Goal: Task Accomplishment & Management: Manage account settings

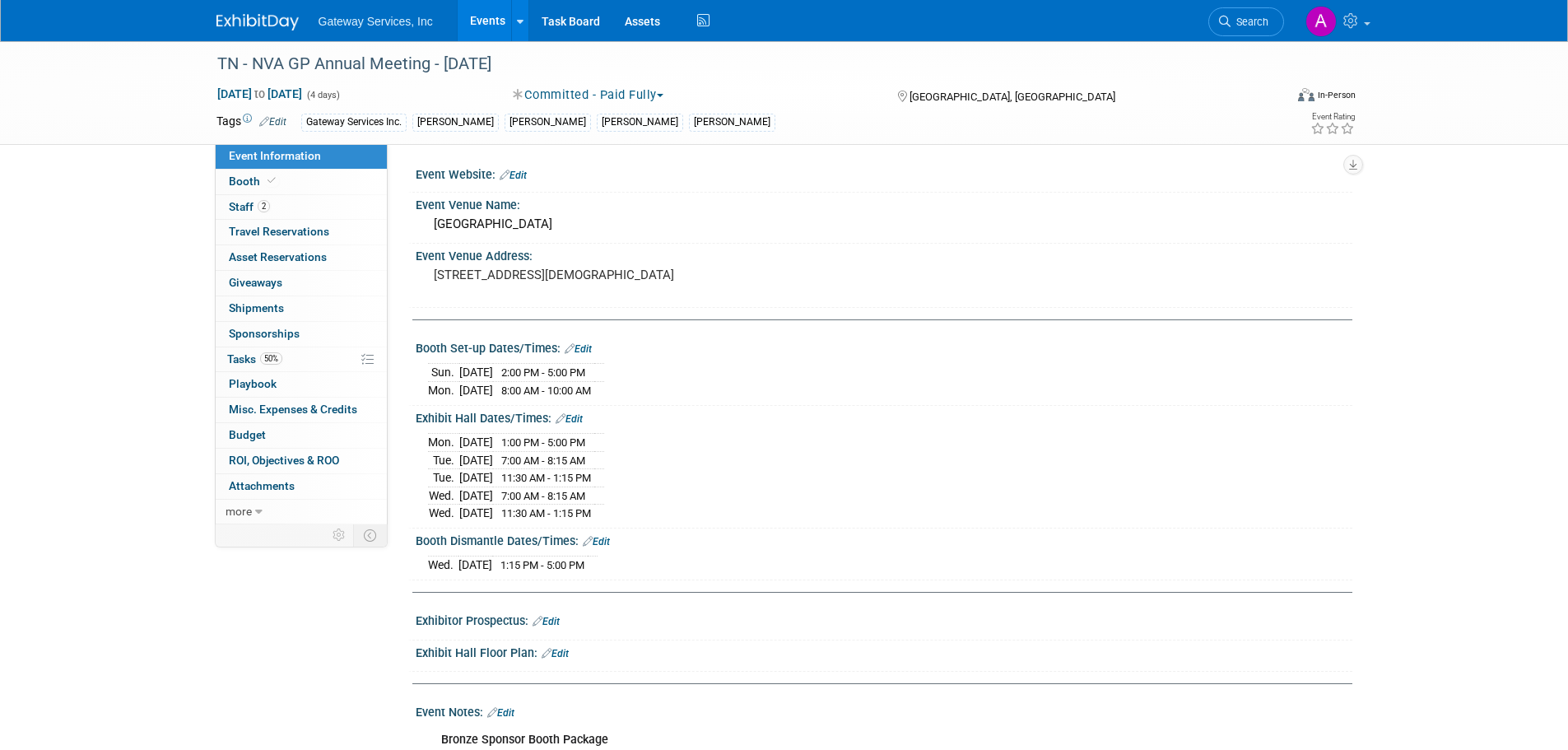
click at [280, 21] on img at bounding box center [257, 22] width 82 height 17
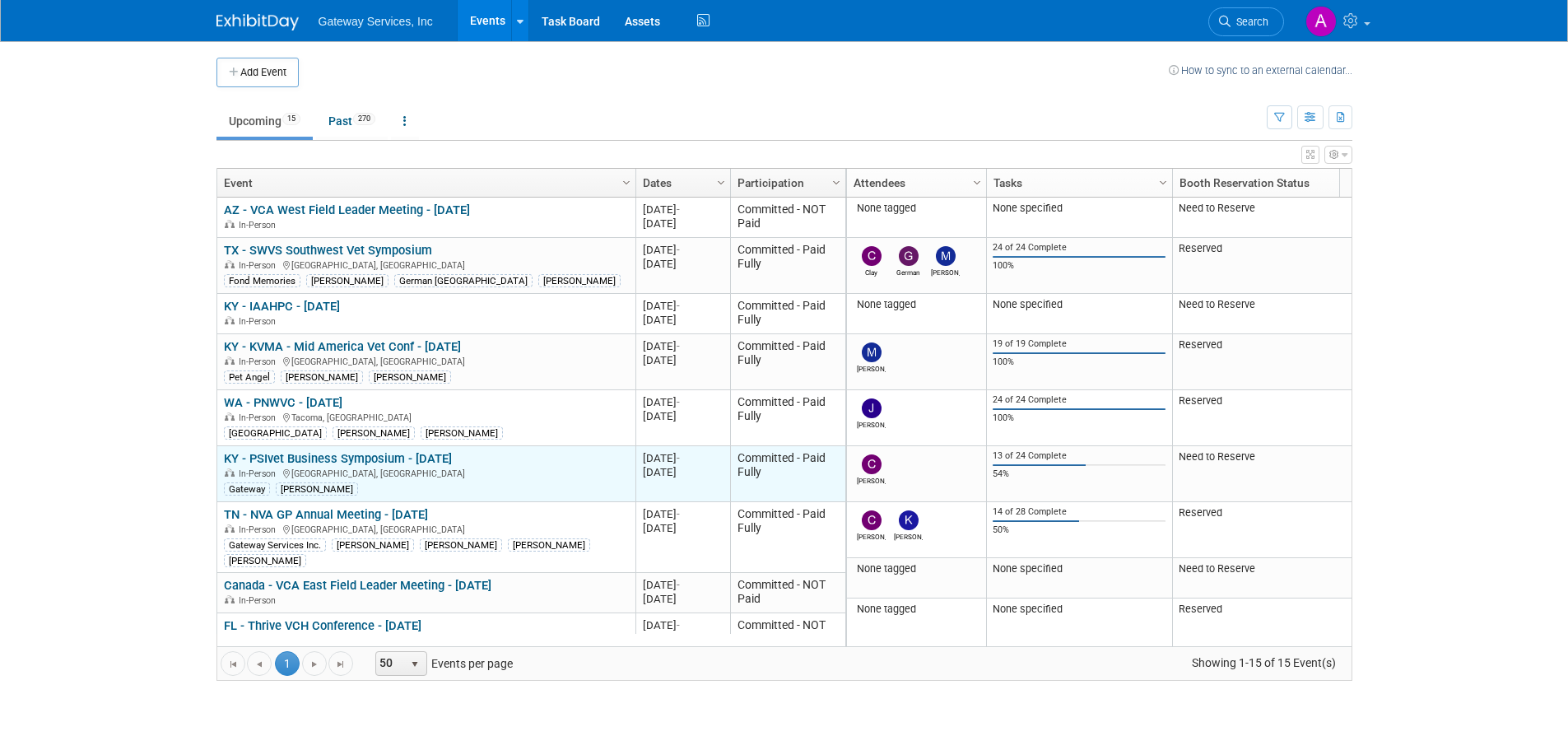
click at [378, 456] on link "KY - PSIvet Business Symposium - [DATE]" at bounding box center [337, 458] width 228 height 15
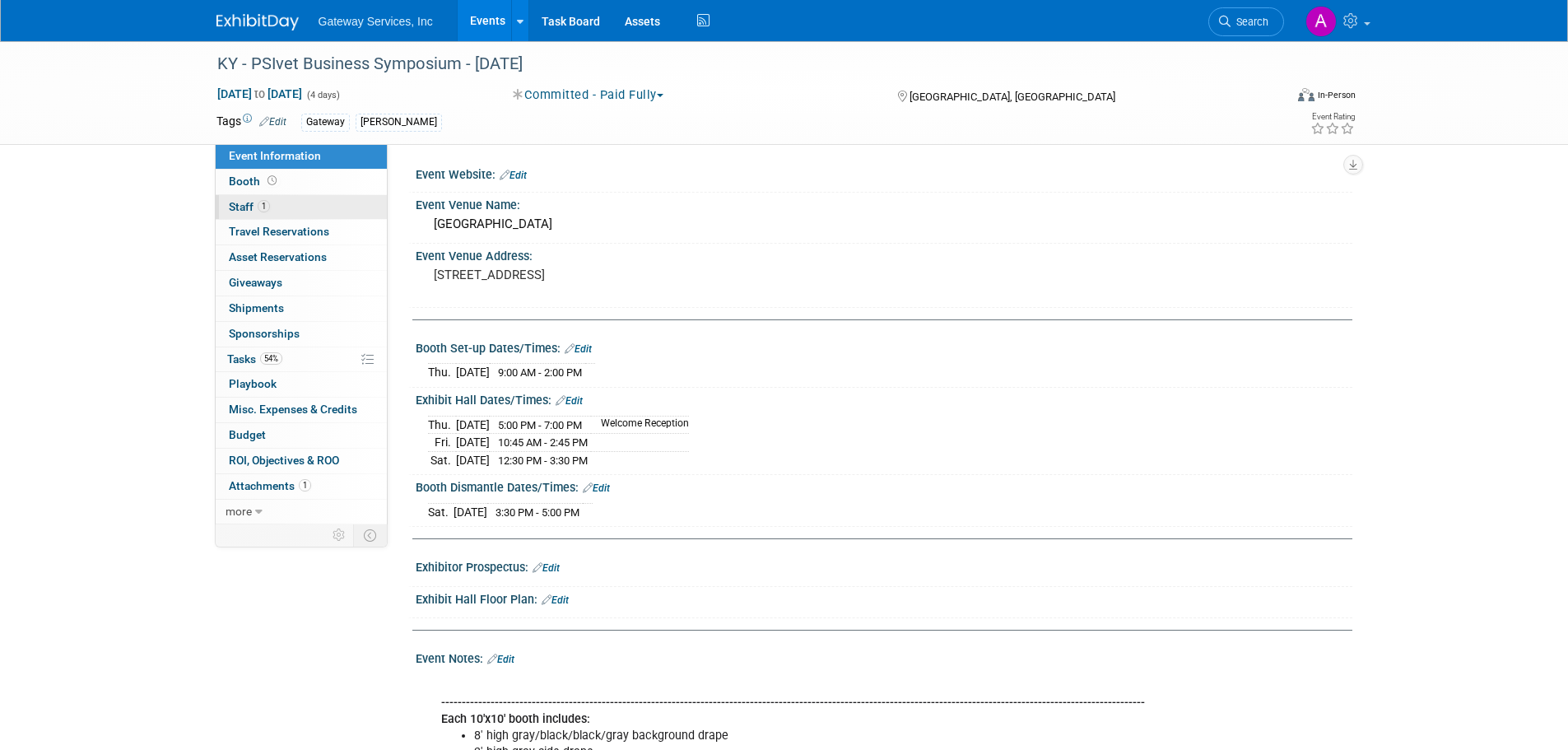
click at [331, 196] on link "1 Staff 1" at bounding box center [302, 207] width 171 height 25
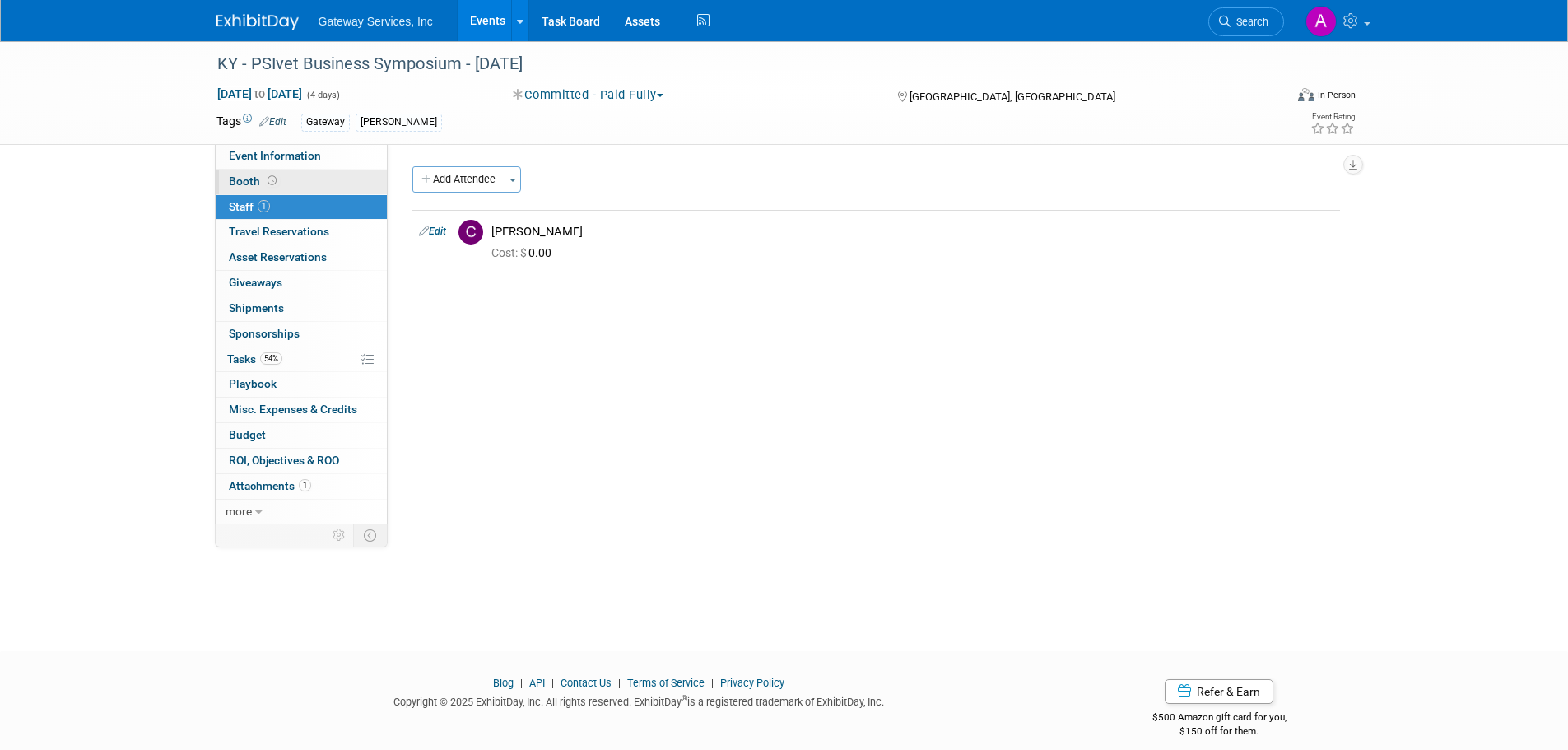
click at [329, 187] on link "Booth" at bounding box center [302, 182] width 171 height 25
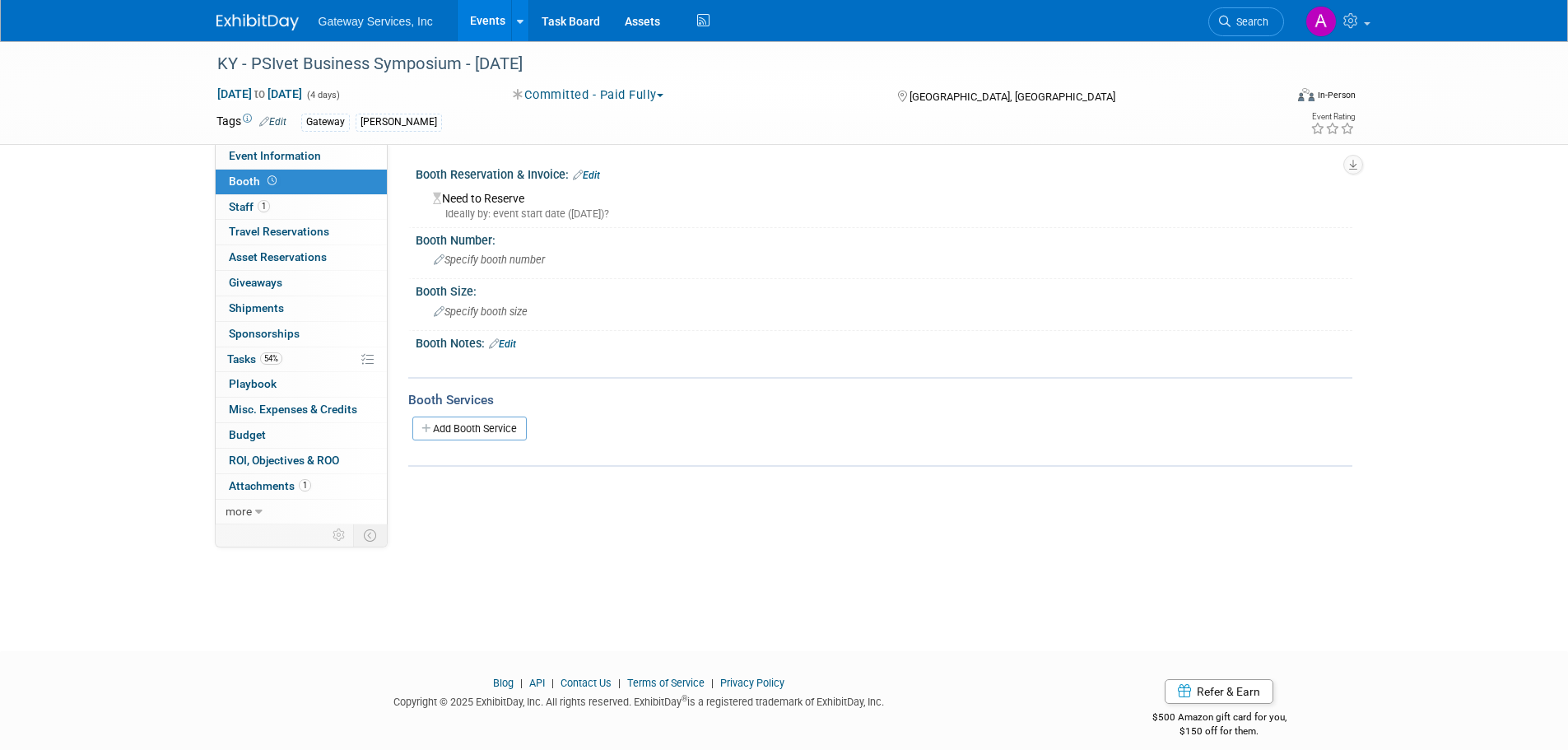
click at [506, 194] on div "Need to Reserve Ideally by: event start date (Thu. Oct 9, 2025)?" at bounding box center [883, 204] width 912 height 35
click at [590, 178] on link "Edit" at bounding box center [586, 175] width 27 height 11
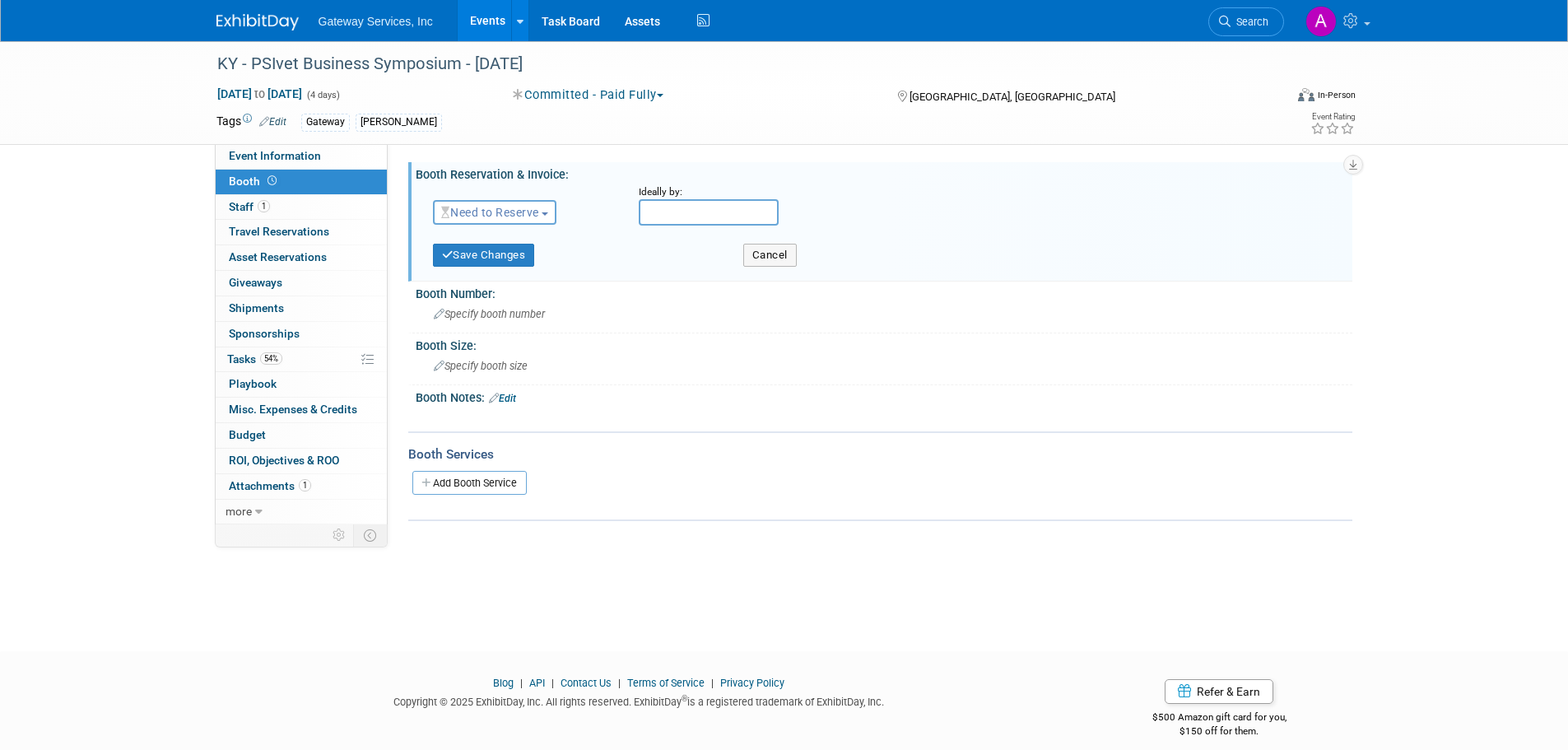
click at [513, 209] on span "Need to Reserve" at bounding box center [490, 212] width 98 height 13
click at [496, 256] on link "Reserved" at bounding box center [522, 263] width 176 height 23
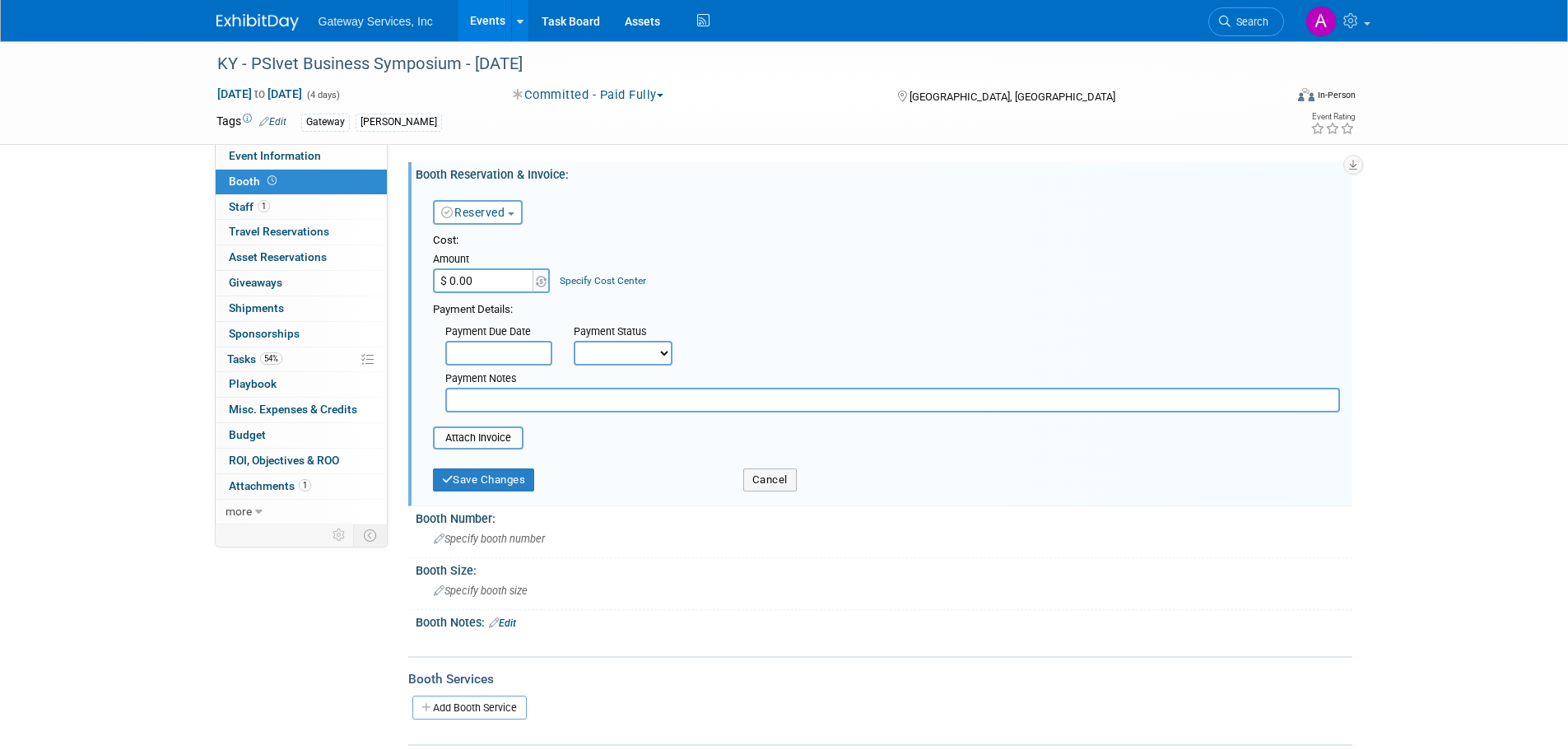
click at [473, 272] on input "$ 0.00" at bounding box center [484, 280] width 102 height 25
type input "$ 10,000.00"
click at [520, 481] on button "Save Changes" at bounding box center [484, 480] width 102 height 23
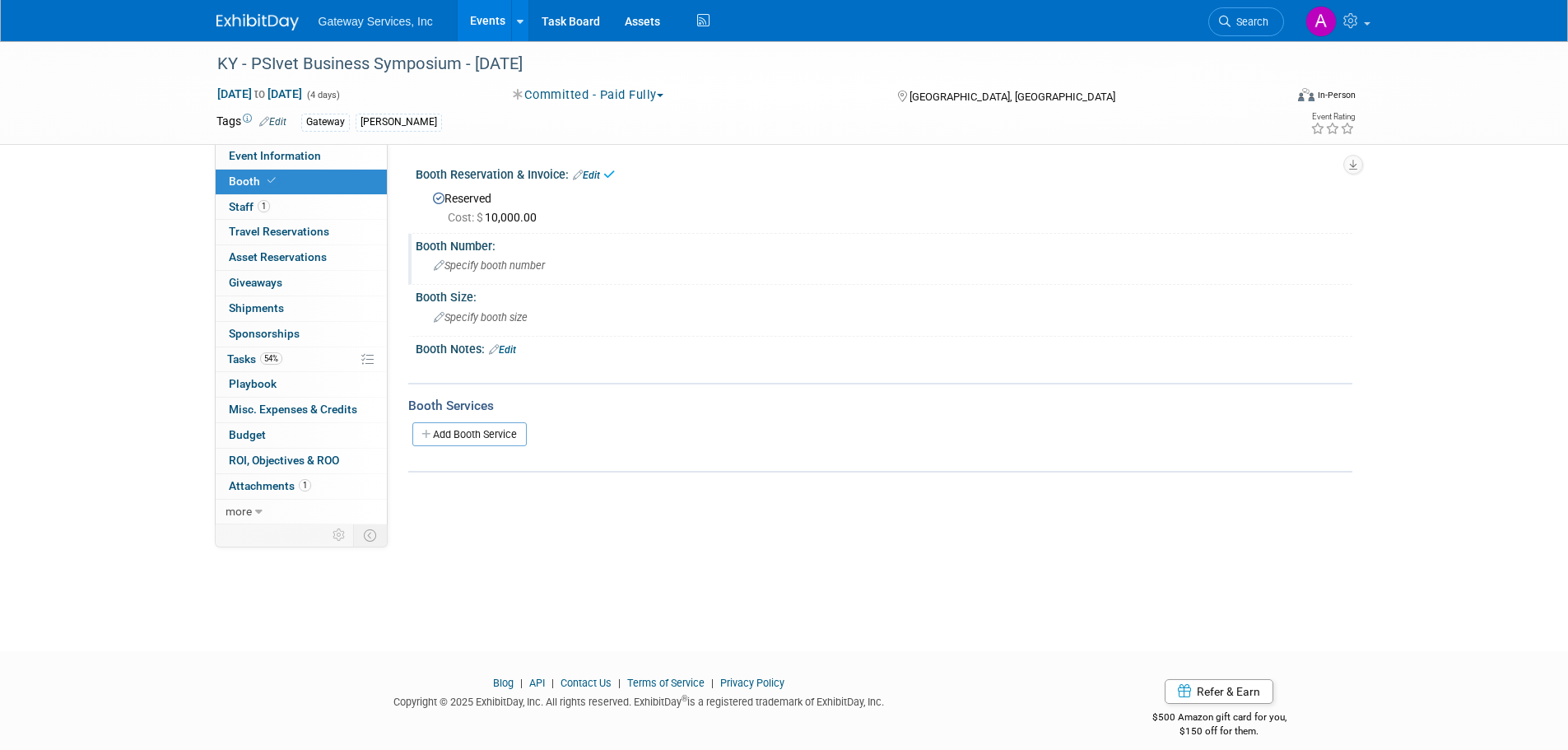
click at [504, 266] on span "Specify booth number" at bounding box center [489, 265] width 111 height 12
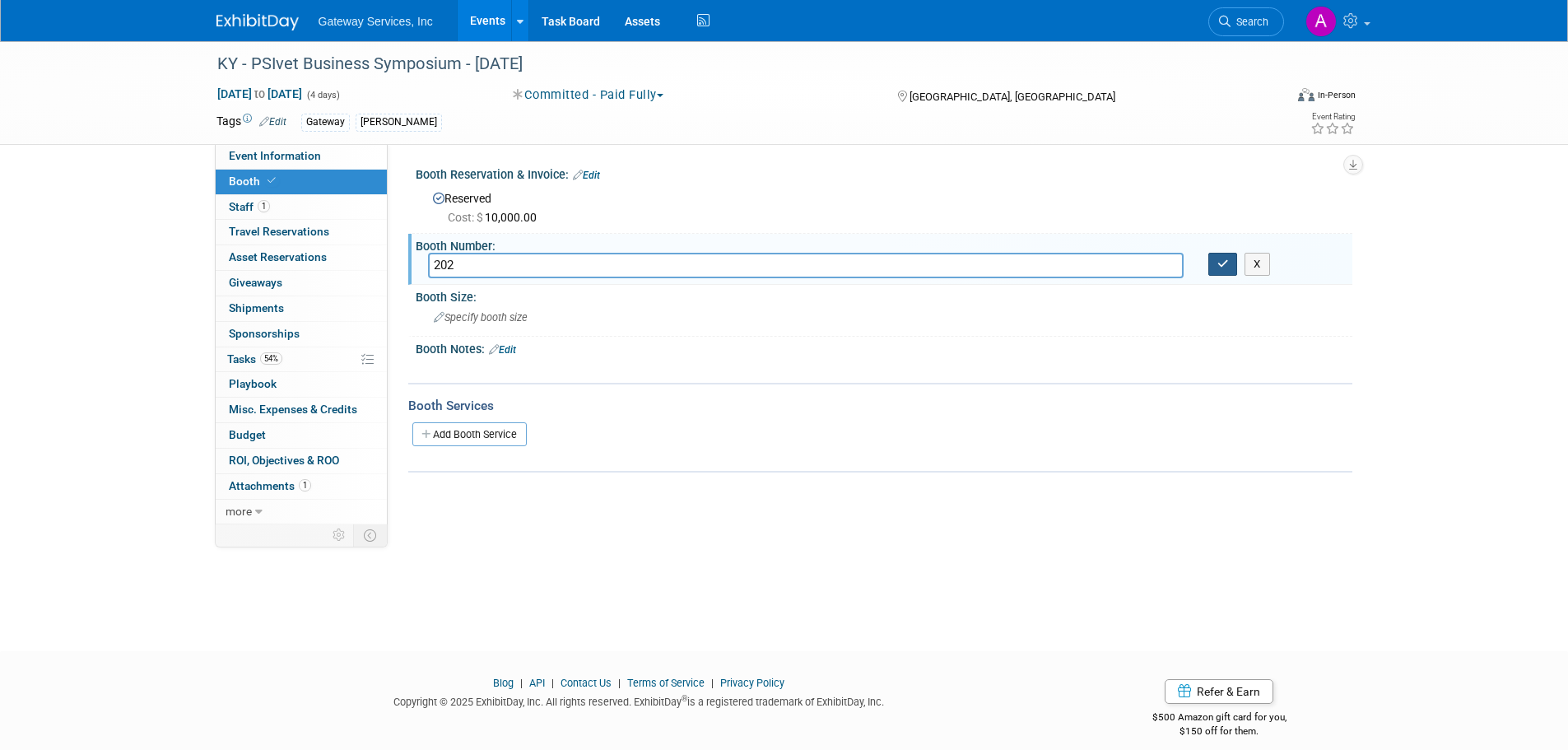
type input "202"
click at [1230, 261] on button "button" at bounding box center [1223, 264] width 30 height 23
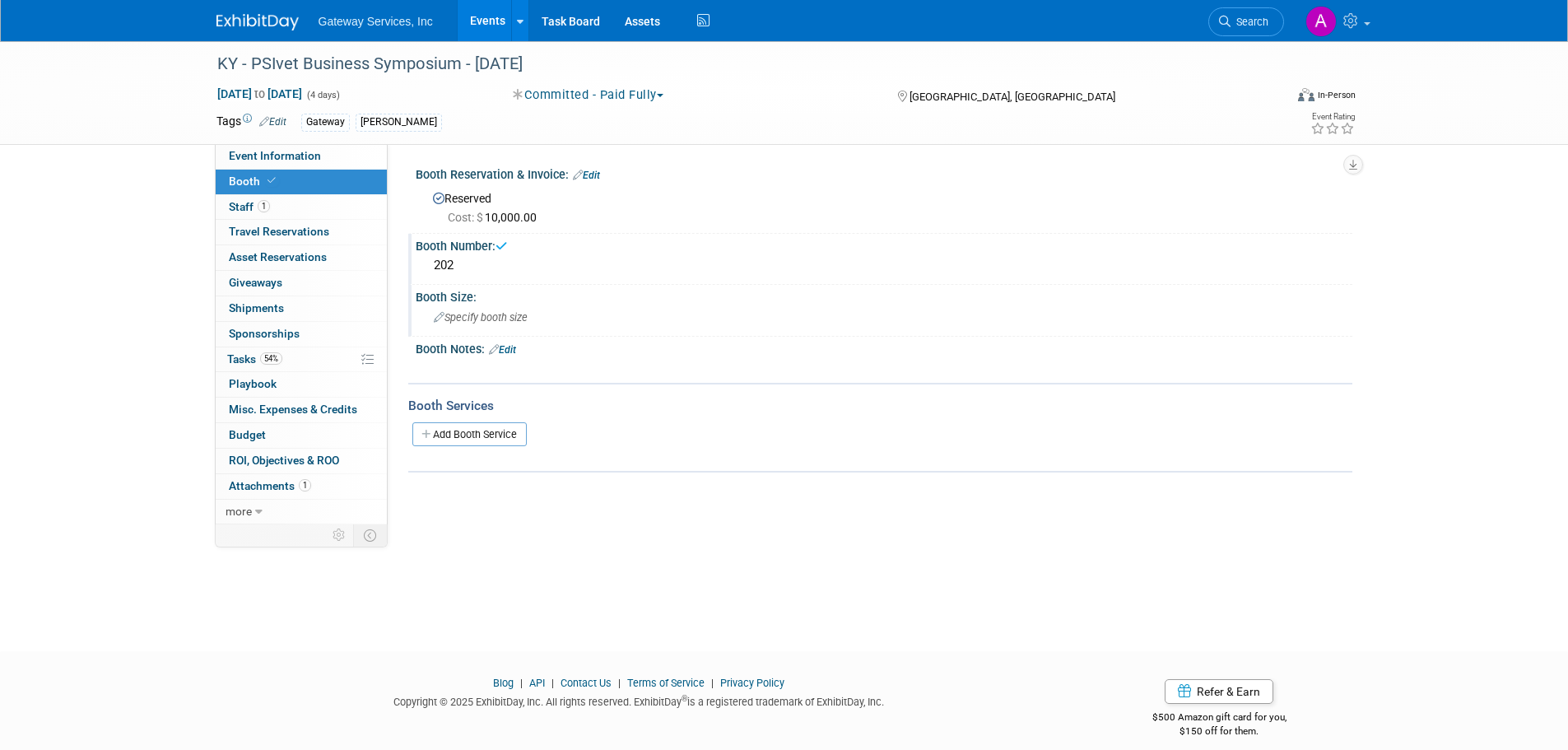
click at [510, 315] on span "Specify booth size" at bounding box center [481, 317] width 94 height 12
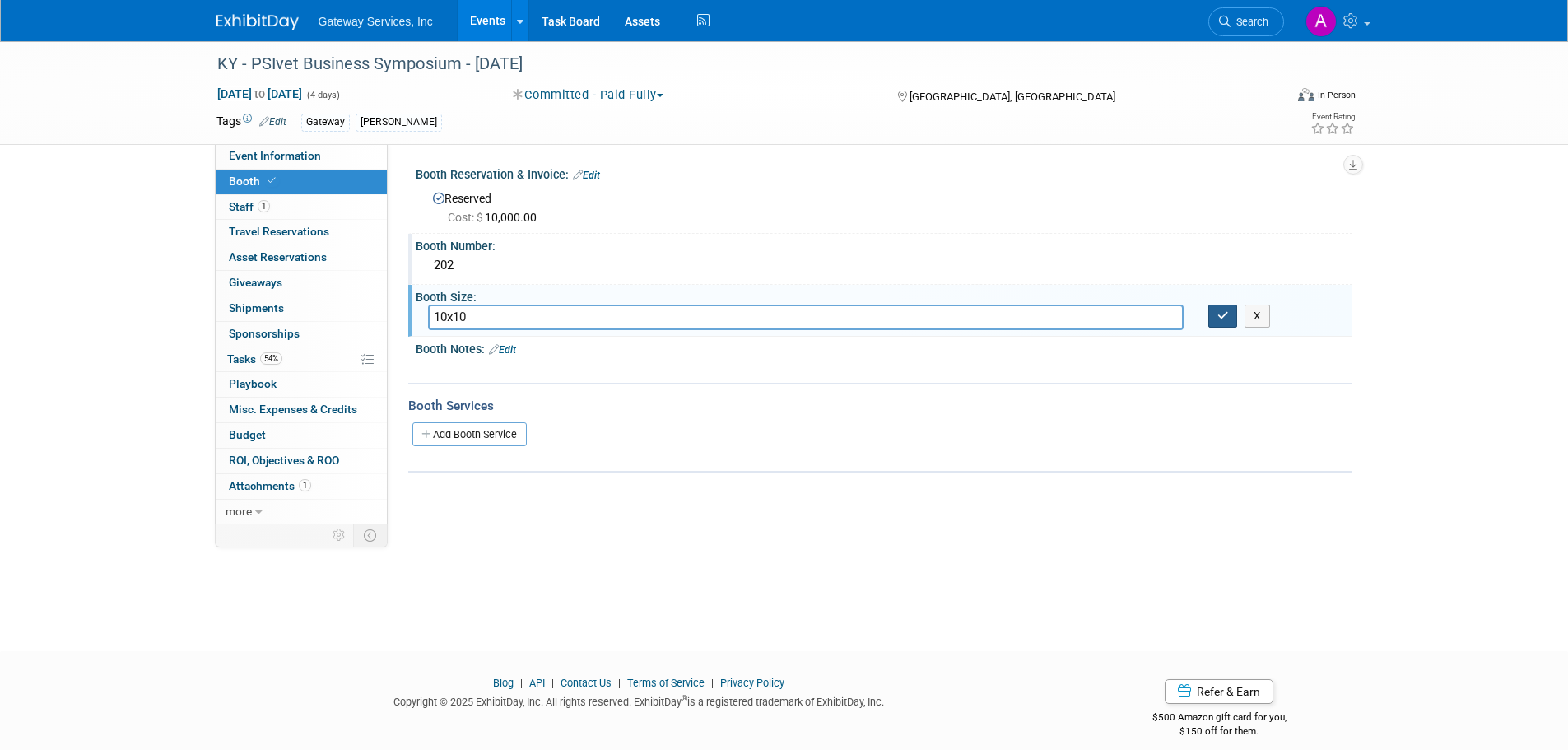
type input "10x10"
click at [1225, 315] on icon "button" at bounding box center [1223, 315] width 11 height 10
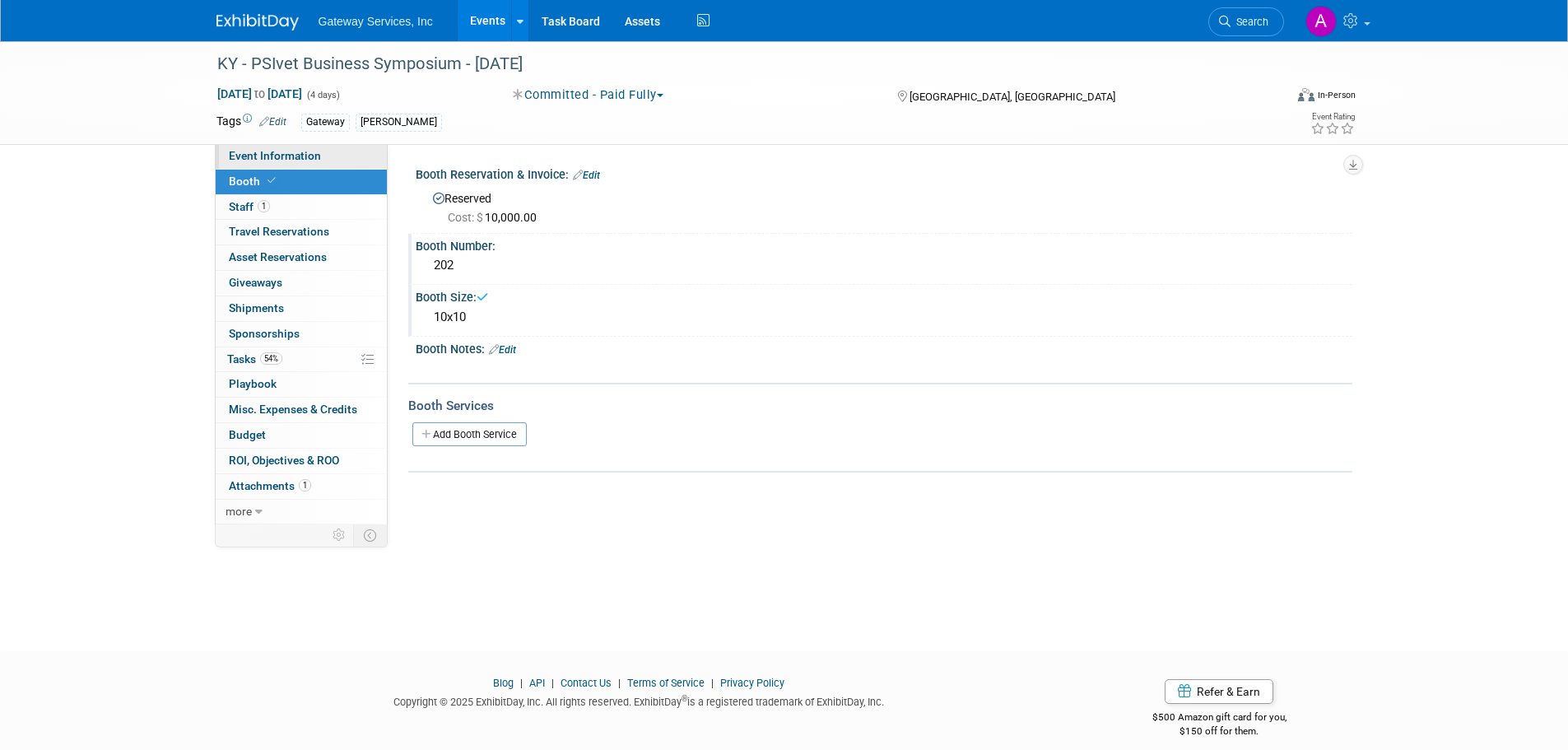
click at [320, 163] on link "Event Information" at bounding box center [302, 157] width 171 height 25
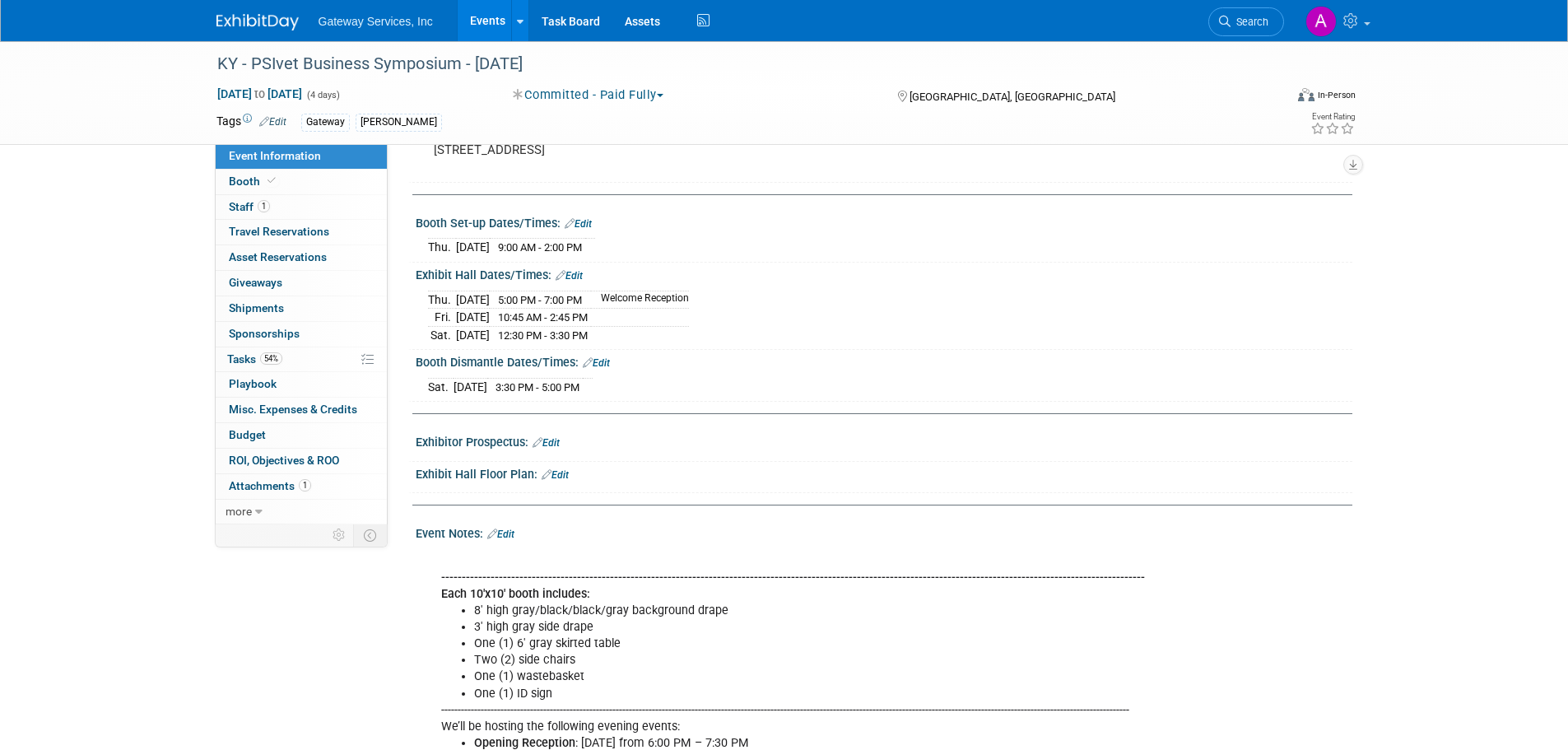
scroll to position [87, 0]
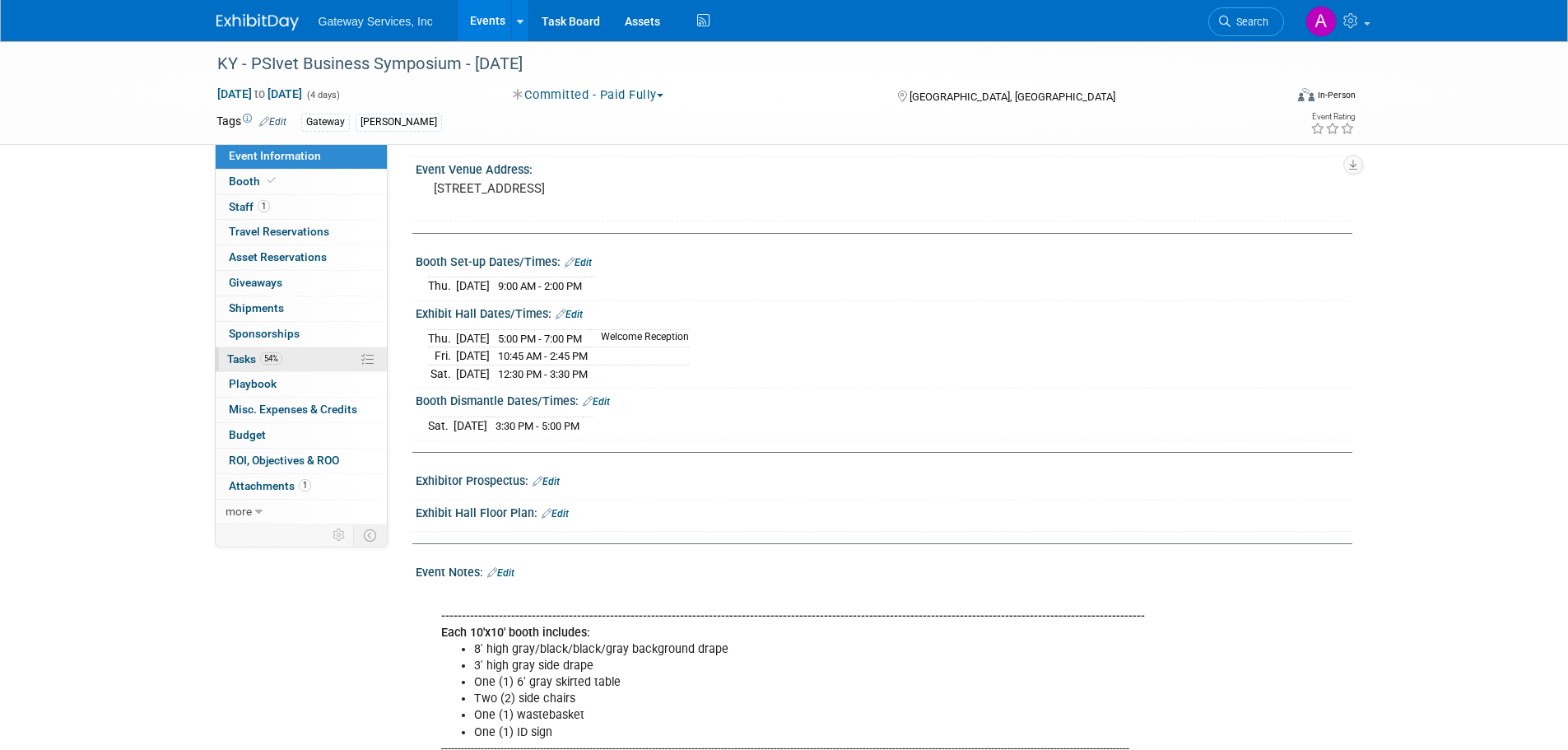
click at [314, 356] on link "54% Tasks 54%" at bounding box center [302, 360] width 171 height 25
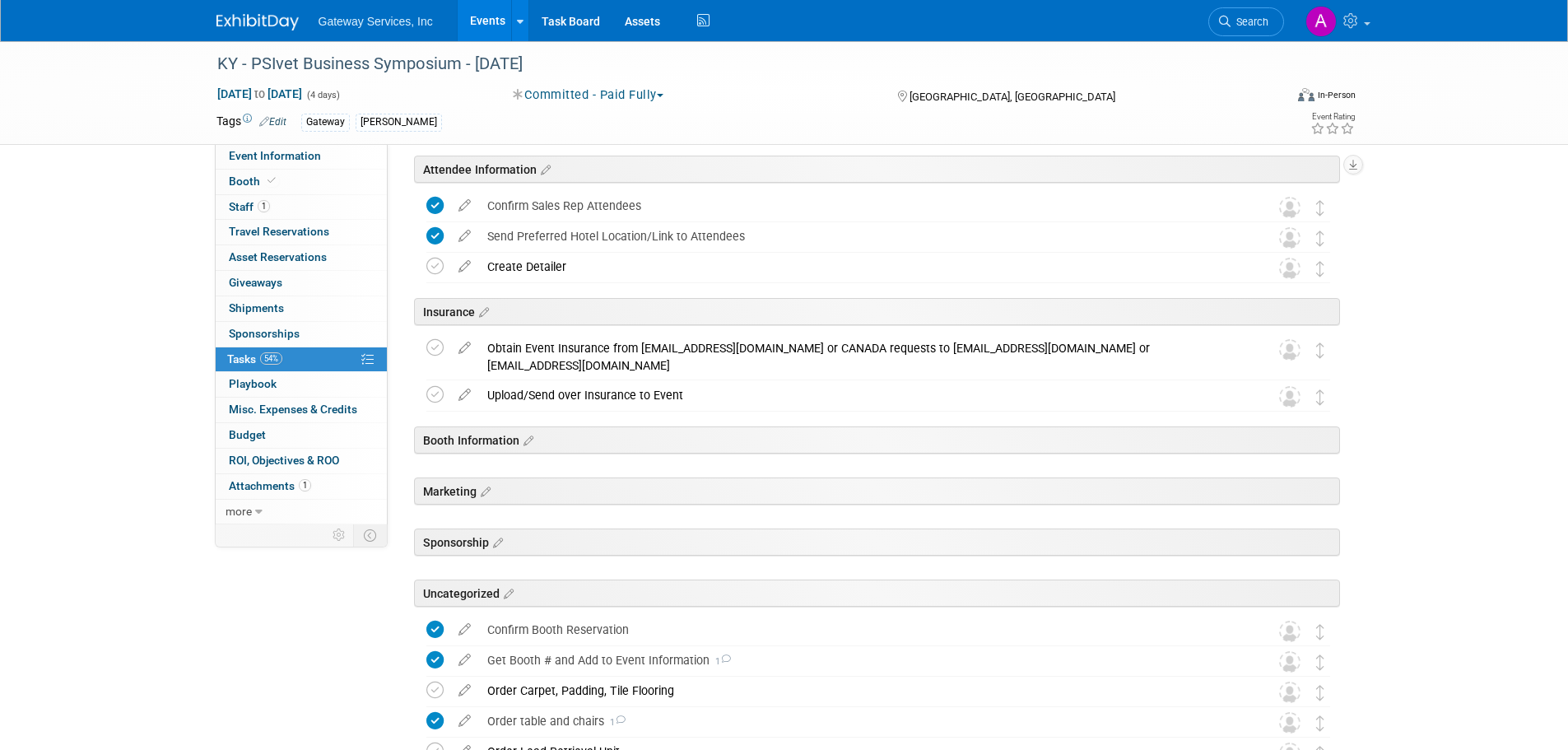
scroll to position [412, 0]
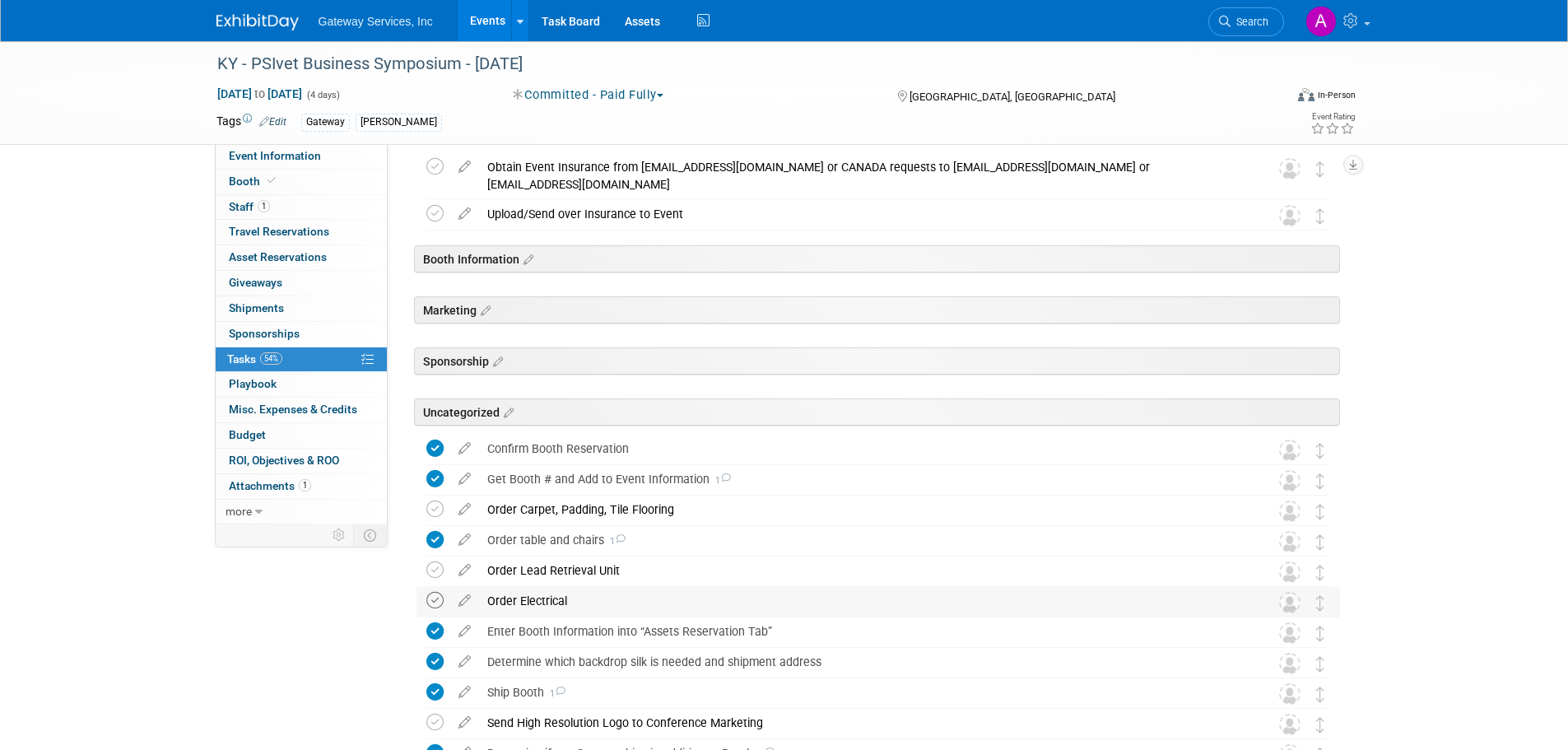
click at [433, 598] on icon at bounding box center [435, 600] width 18 height 18
click at [543, 603] on div "Order Electrical" at bounding box center [863, 601] width 768 height 28
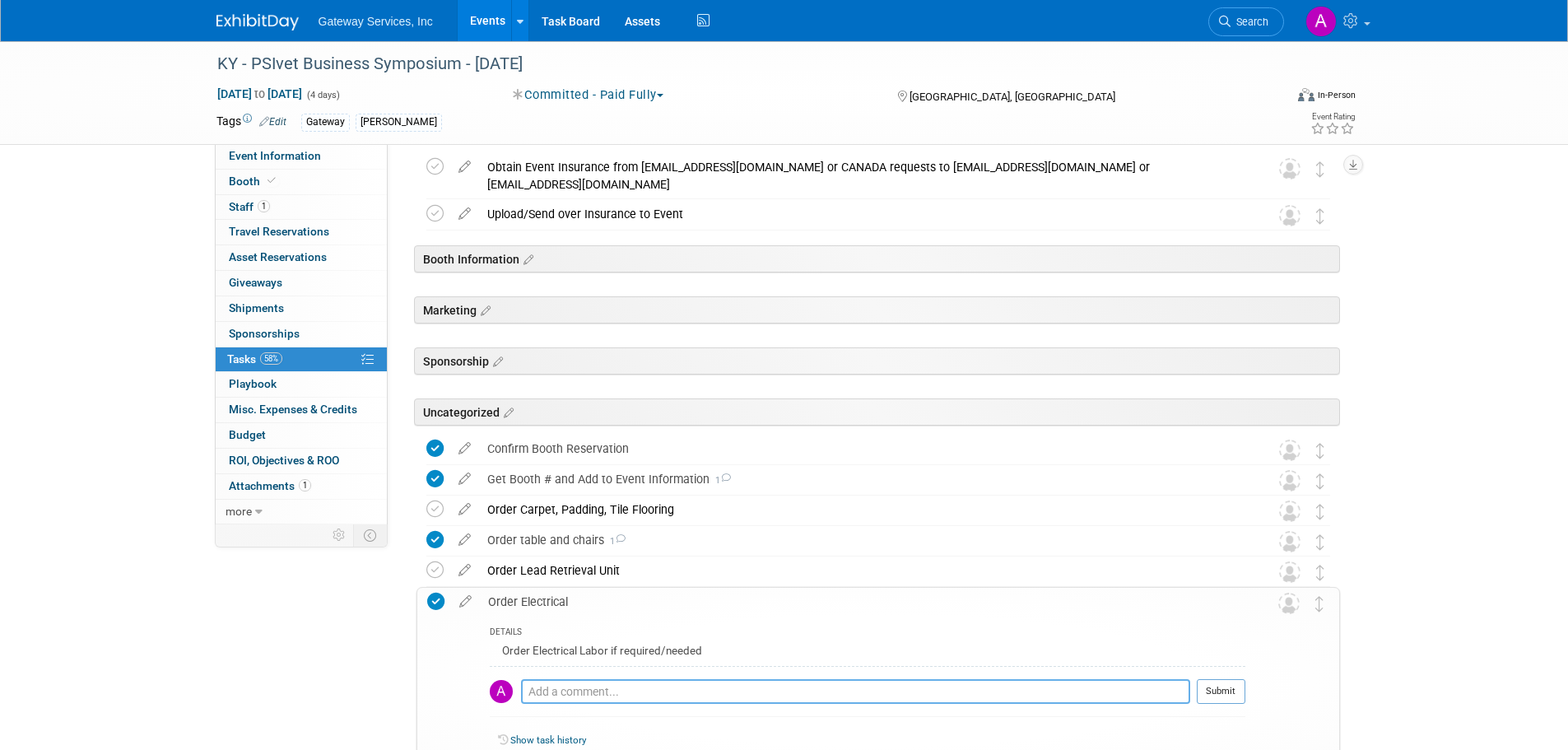
click at [598, 689] on textarea at bounding box center [855, 691] width 669 height 25
type textarea "requested"
click at [1222, 683] on button "Submit" at bounding box center [1221, 691] width 48 height 25
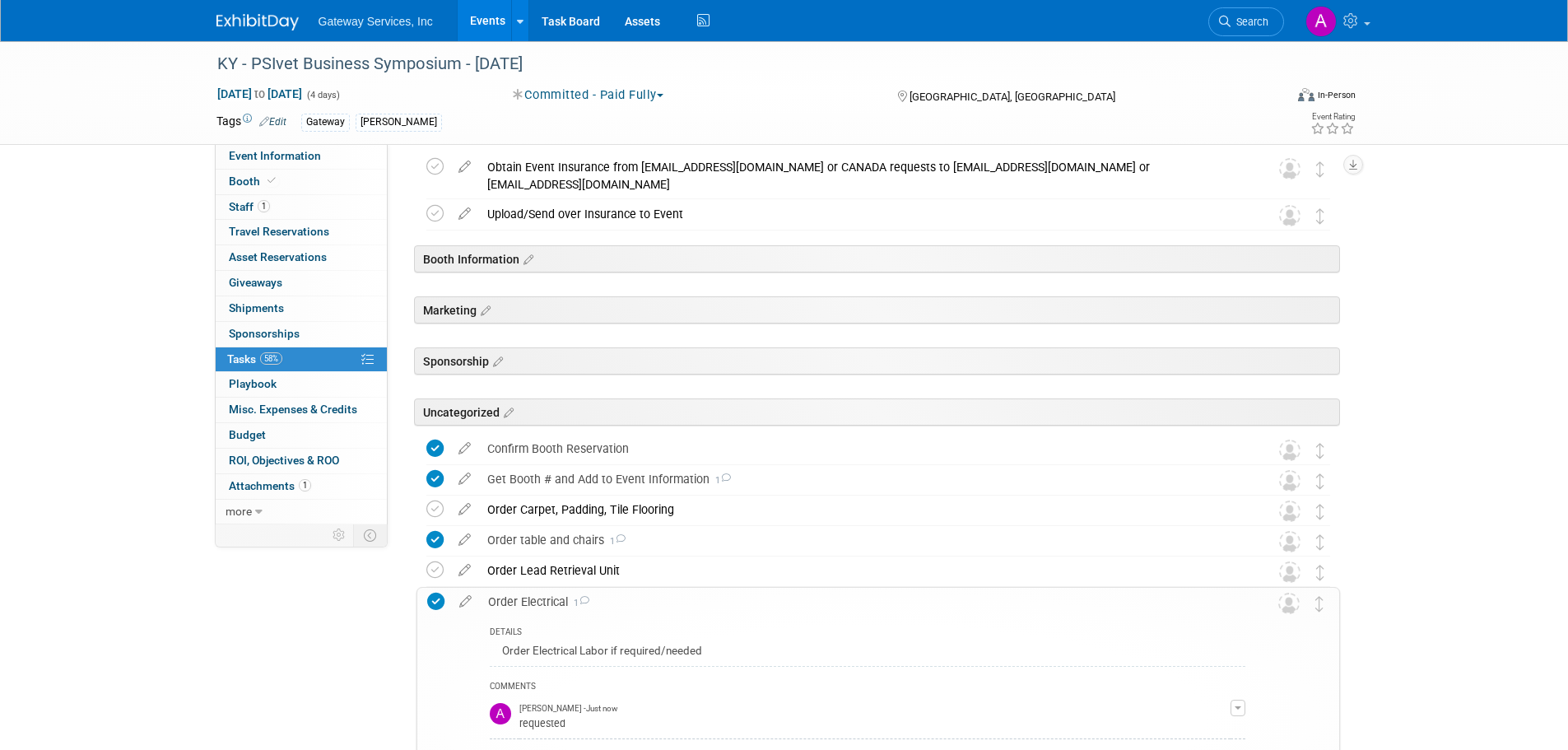
click at [537, 610] on div "Order Electrical 1" at bounding box center [863, 602] width 766 height 28
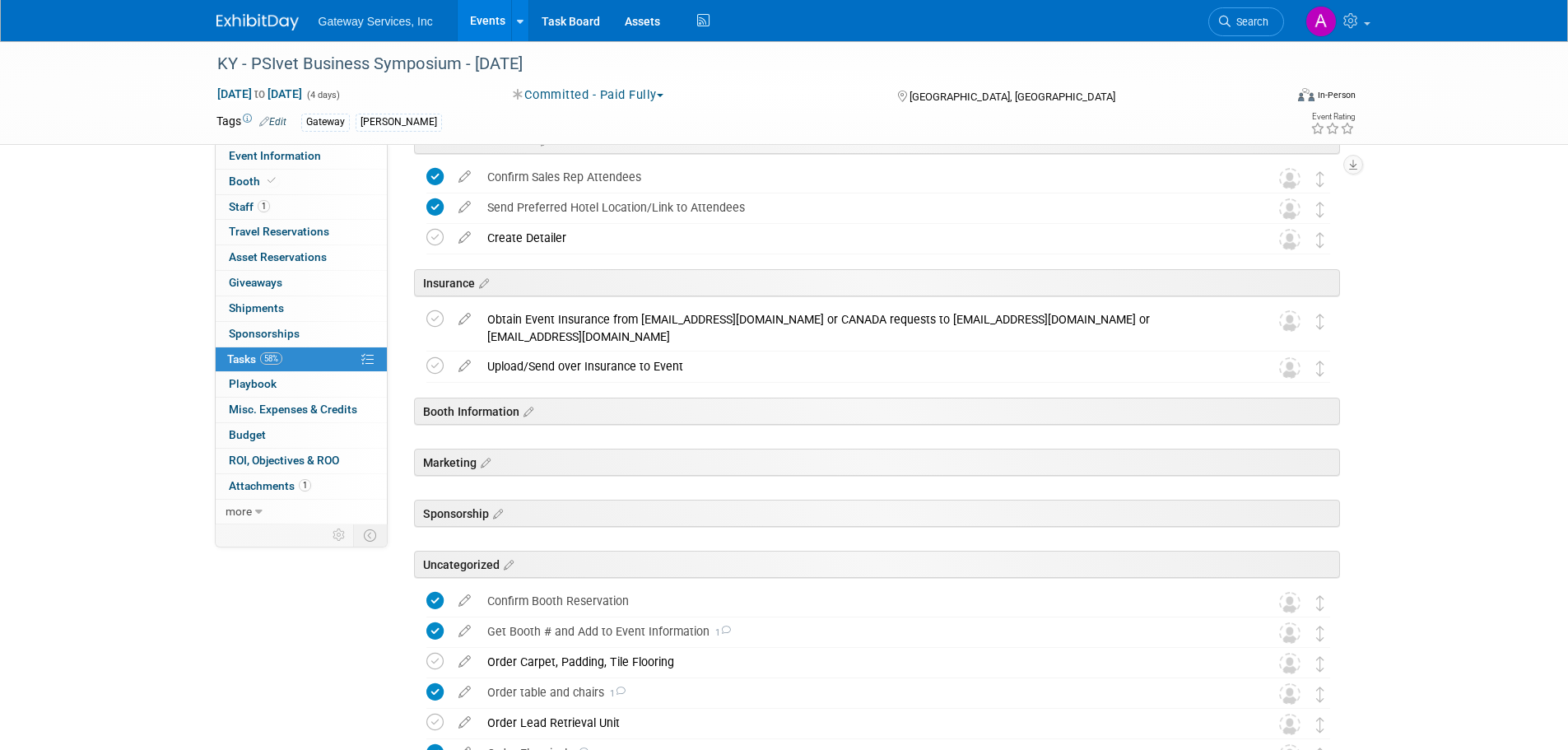
scroll to position [247, 0]
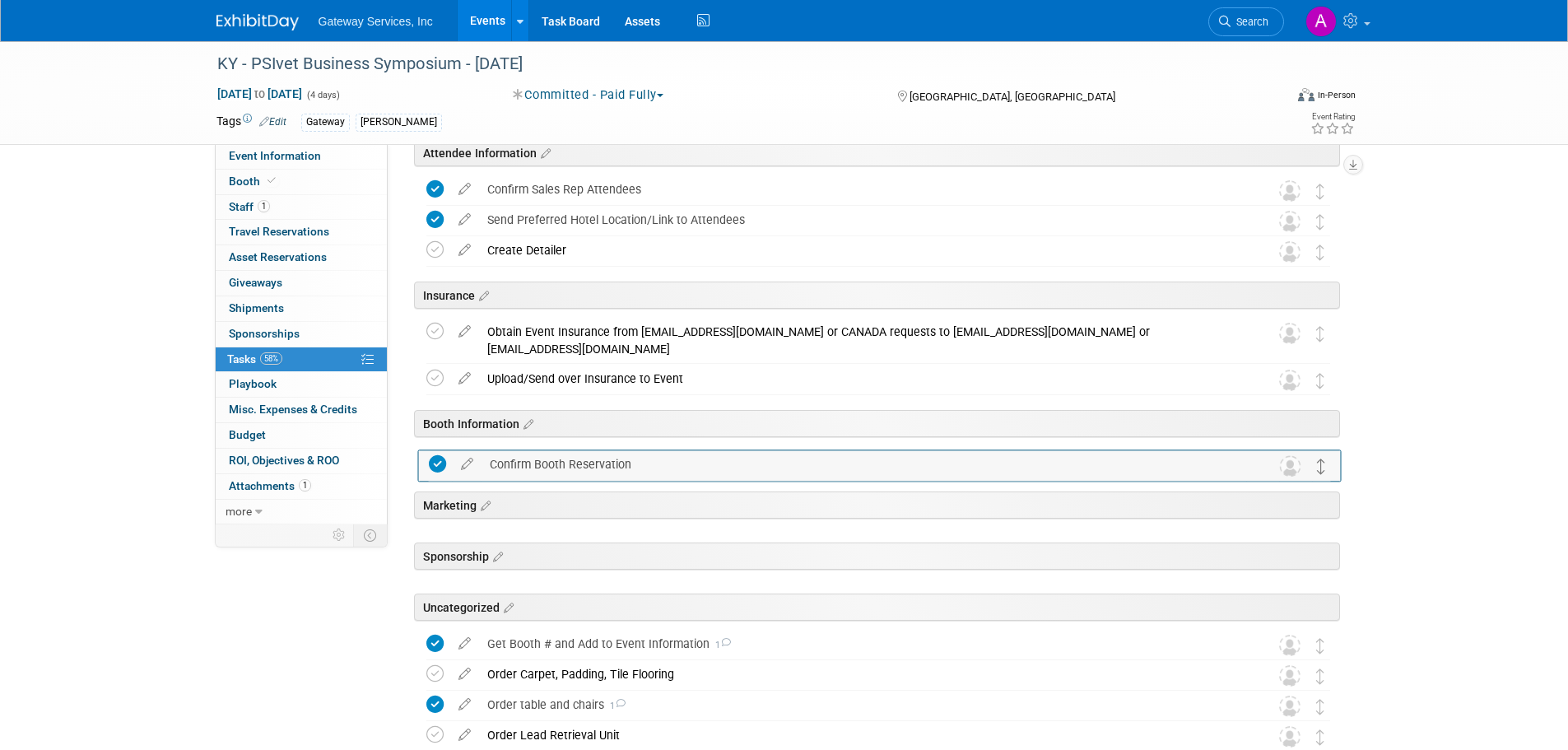
drag, startPoint x: 1315, startPoint y: 612, endPoint x: 1316, endPoint y: 463, distance: 149.0
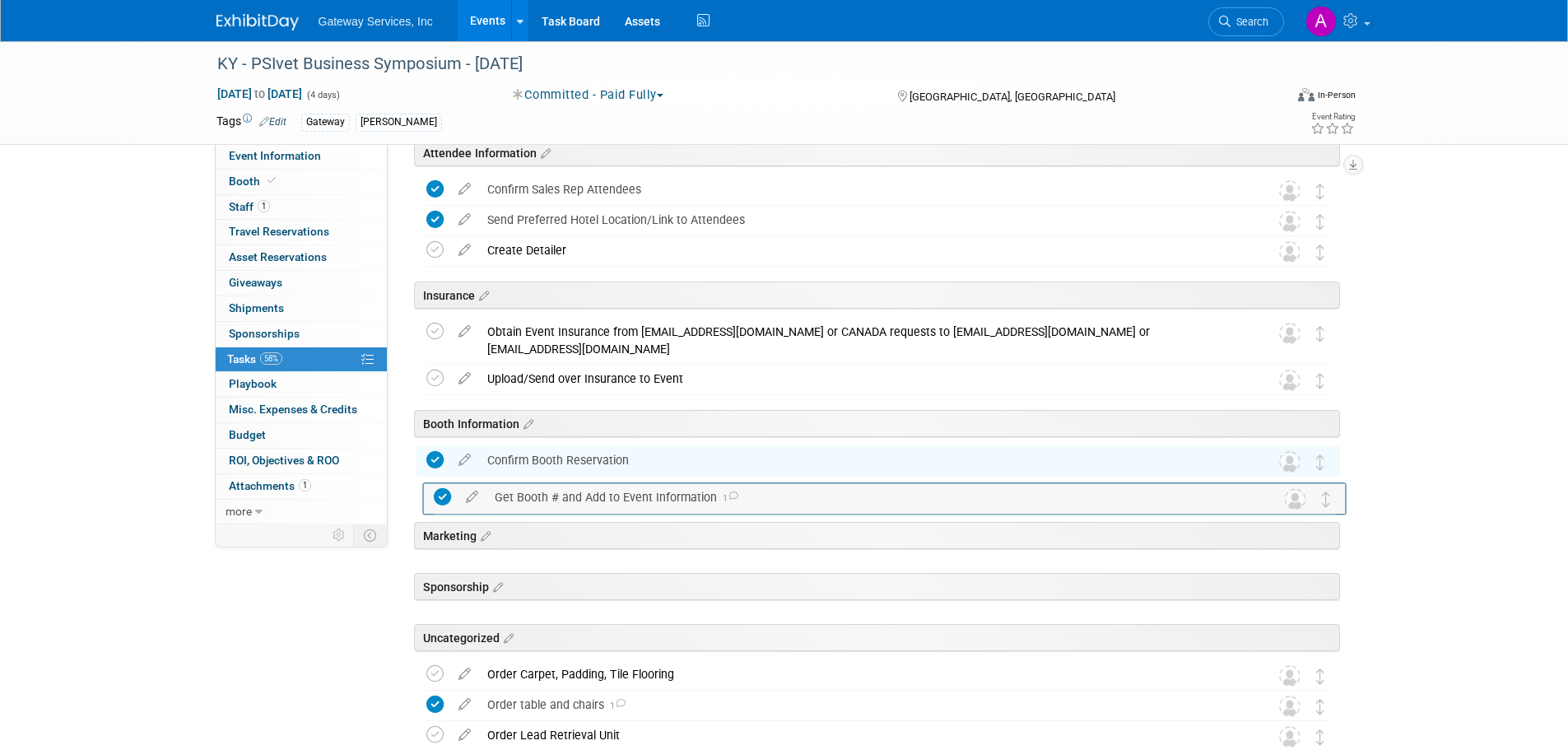
drag, startPoint x: 1315, startPoint y: 634, endPoint x: 1322, endPoint y: 484, distance: 150.2
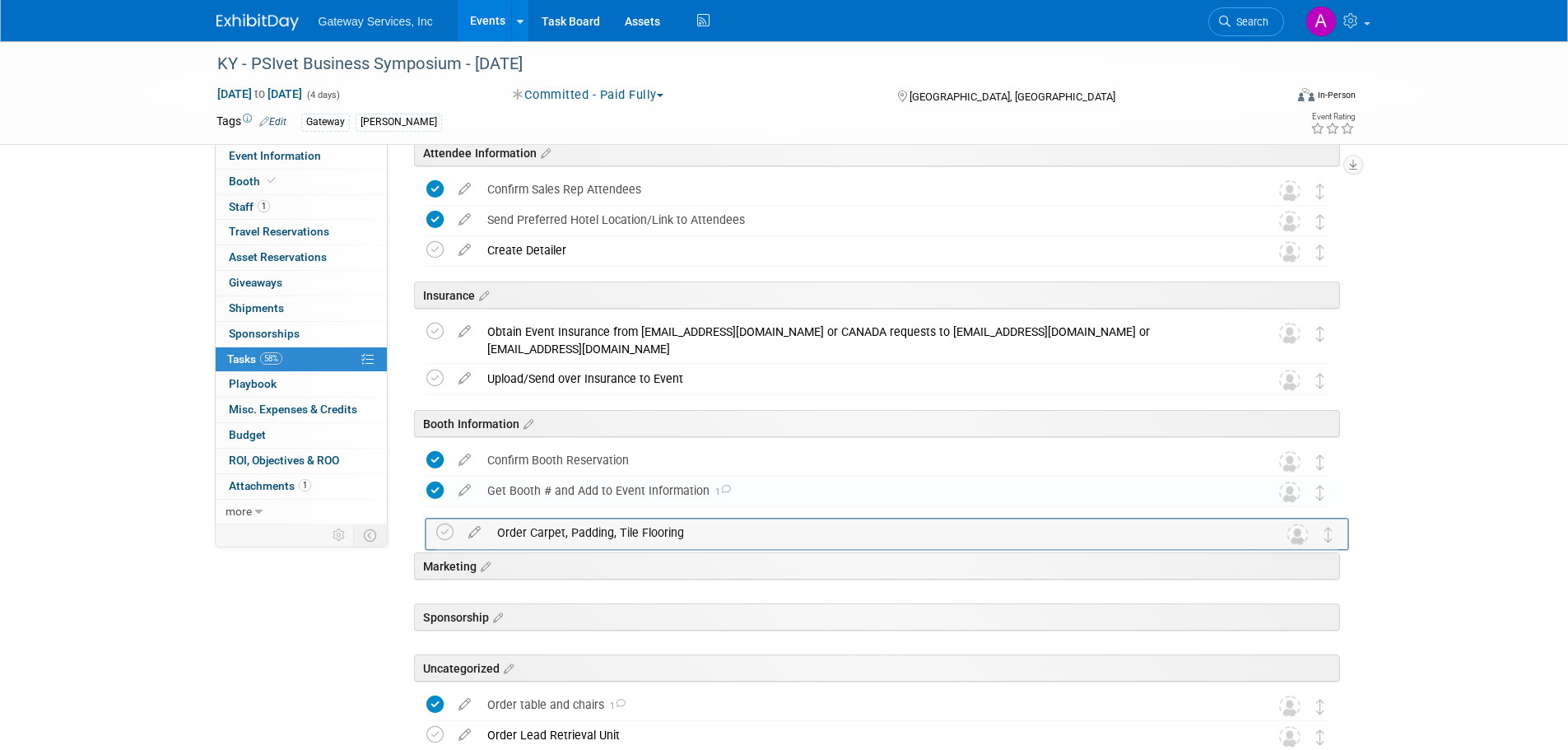
drag, startPoint x: 1320, startPoint y: 669, endPoint x: 1316, endPoint y: 525, distance: 144.1
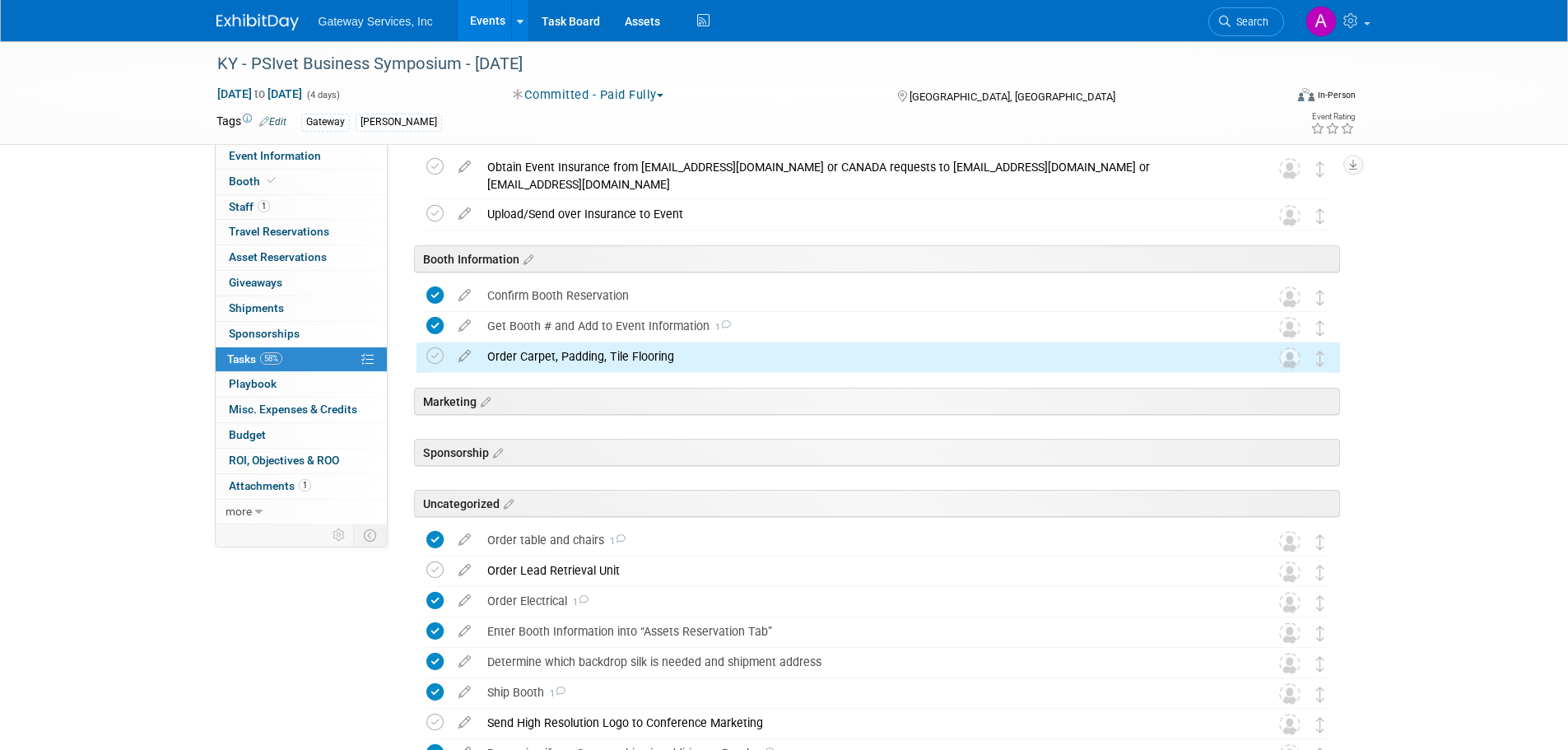
scroll to position [494, 0]
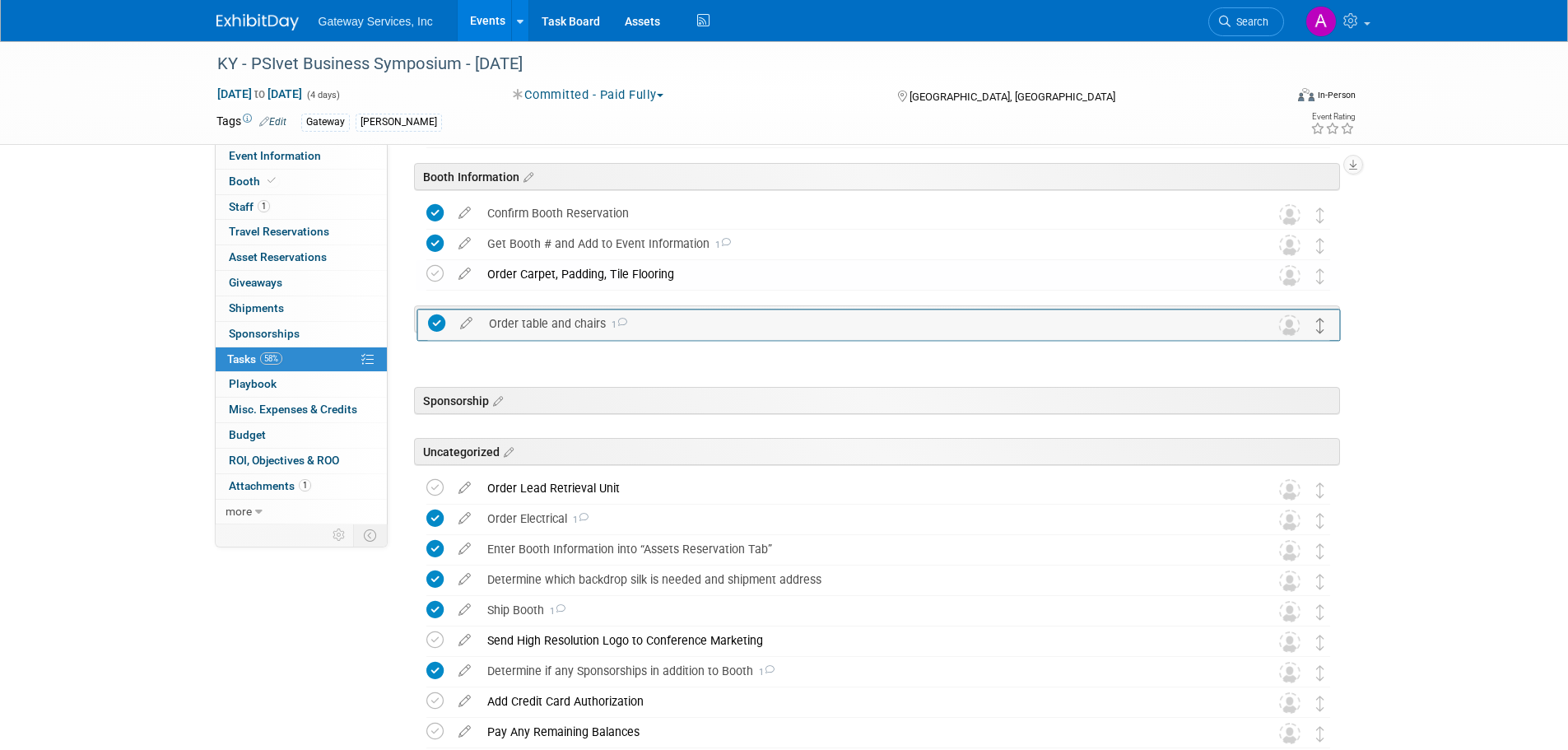
drag, startPoint x: 1321, startPoint y: 457, endPoint x: 1323, endPoint y: 306, distance: 151.0
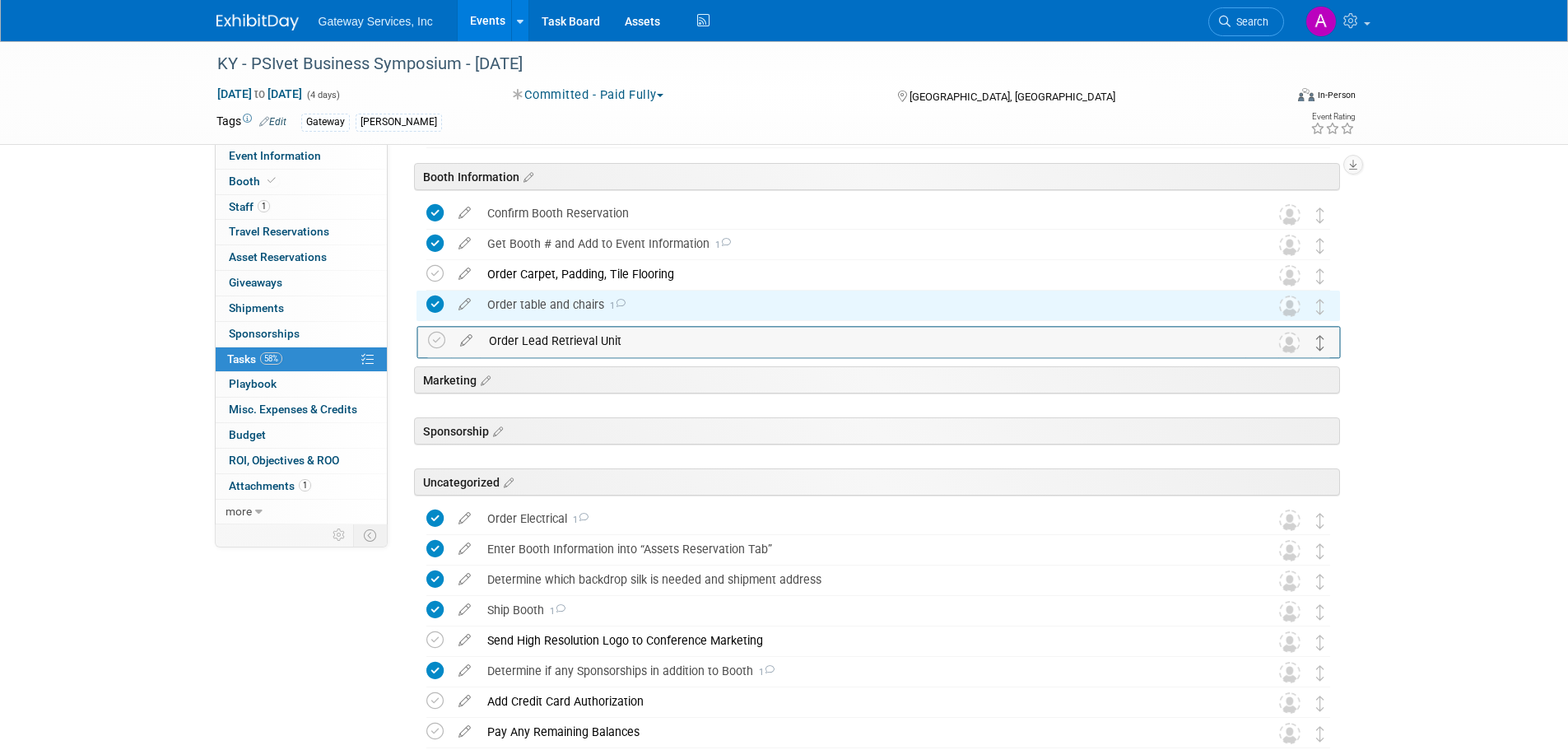
drag, startPoint x: 1322, startPoint y: 493, endPoint x: 1322, endPoint y: 345, distance: 148.0
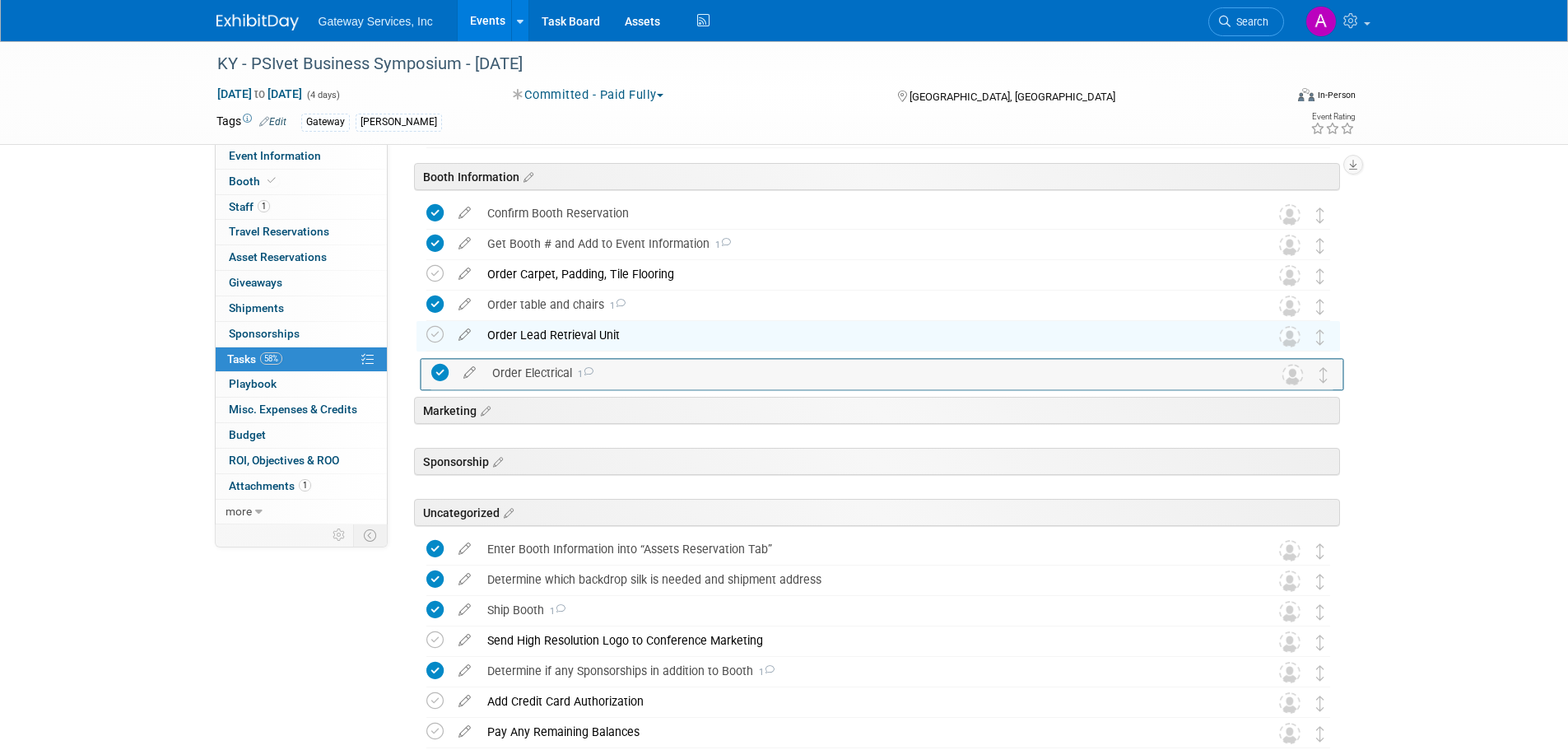
drag, startPoint x: 1319, startPoint y: 511, endPoint x: 1323, endPoint y: 364, distance: 147.1
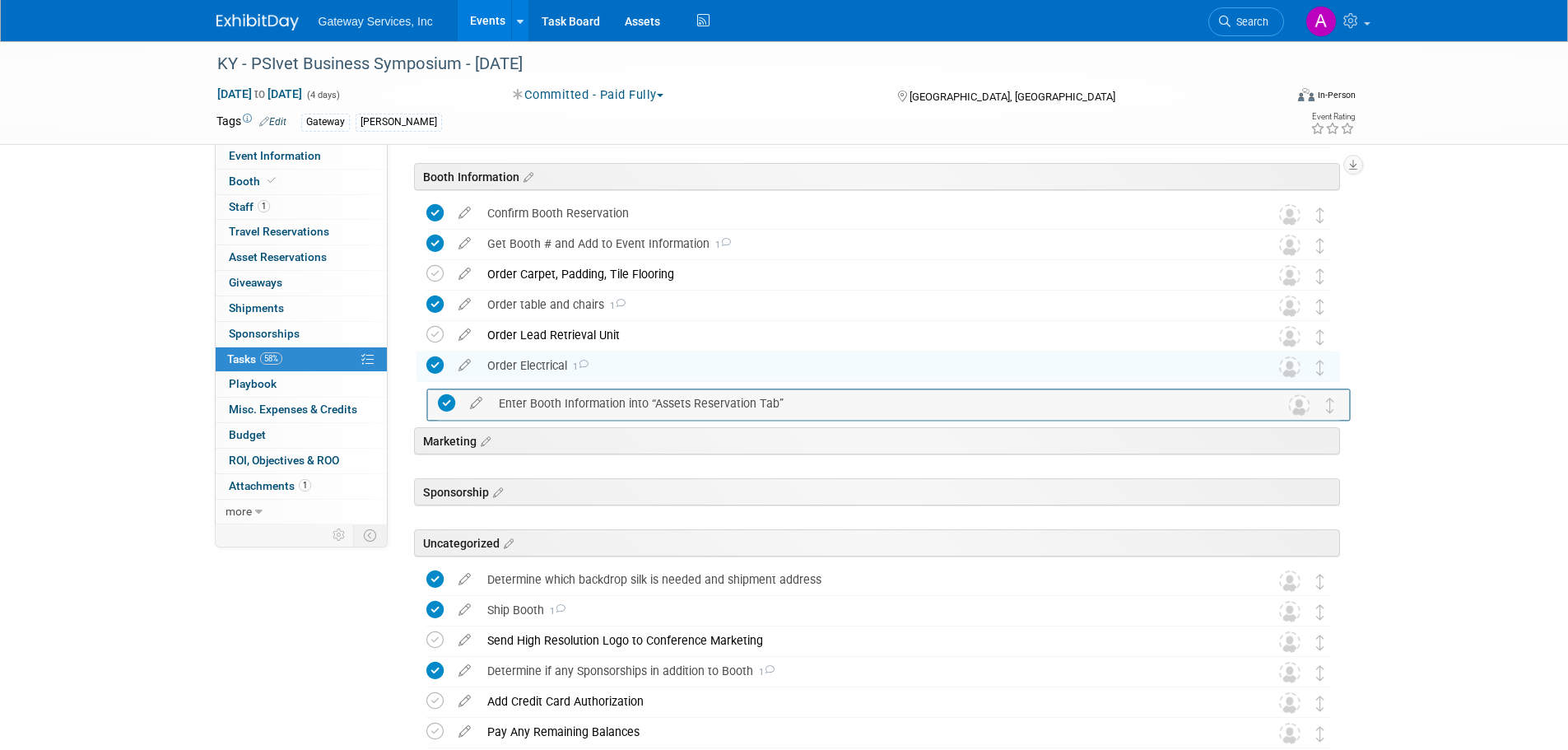
drag, startPoint x: 1324, startPoint y: 549, endPoint x: 1334, endPoint y: 401, distance: 148.3
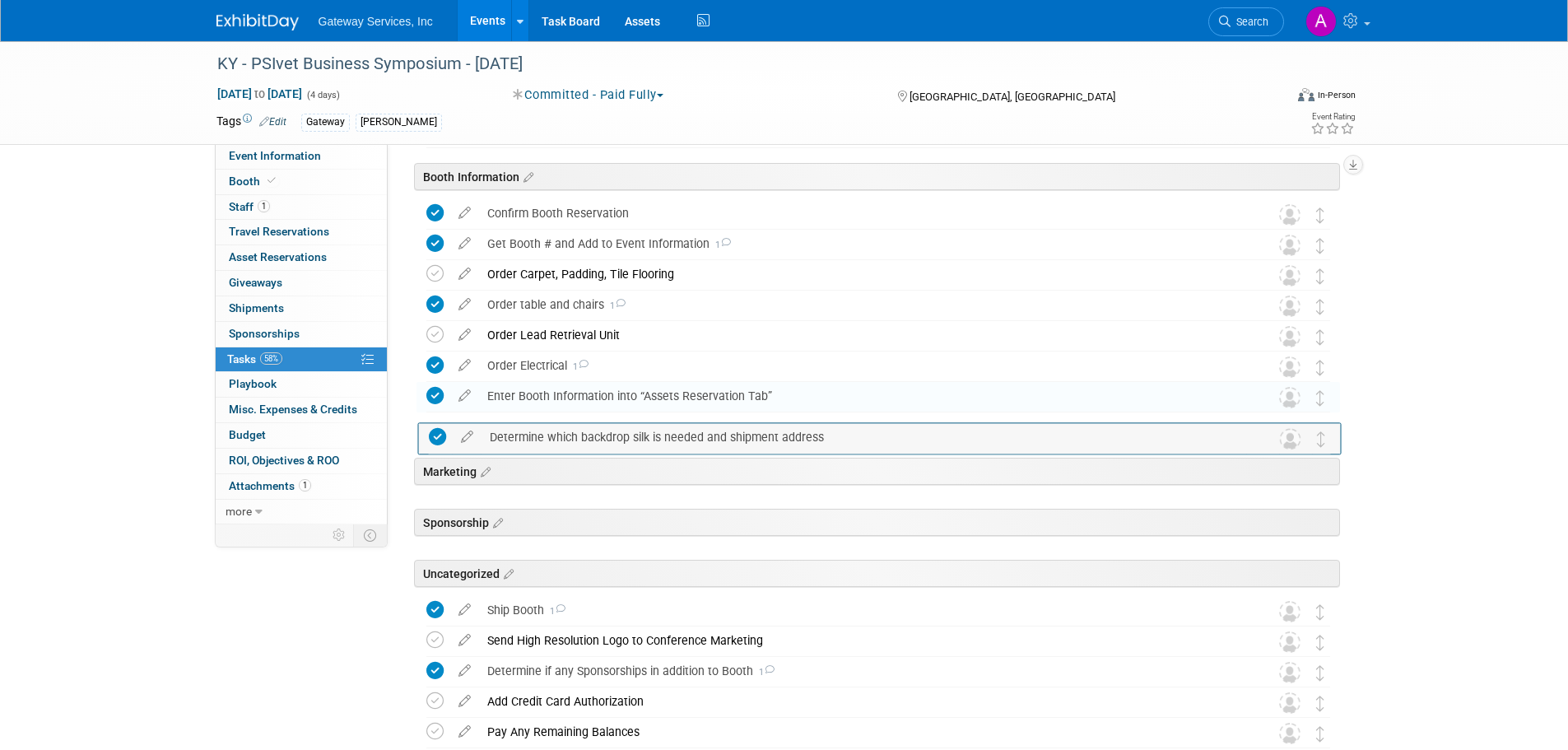
drag, startPoint x: 1327, startPoint y: 577, endPoint x: 1329, endPoint y: 433, distance: 144.0
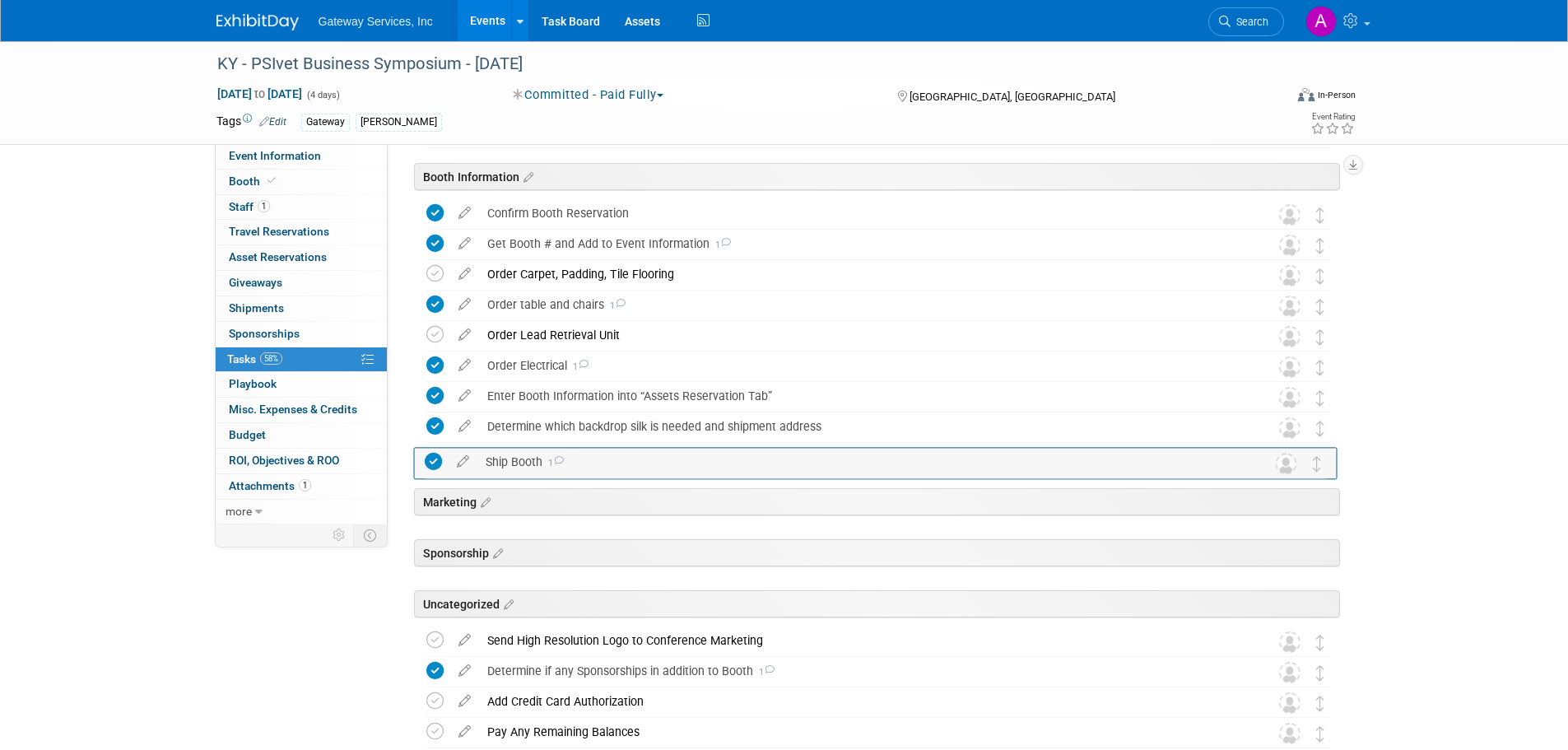
drag, startPoint x: 1314, startPoint y: 602, endPoint x: 1312, endPoint y: 453, distance: 149.0
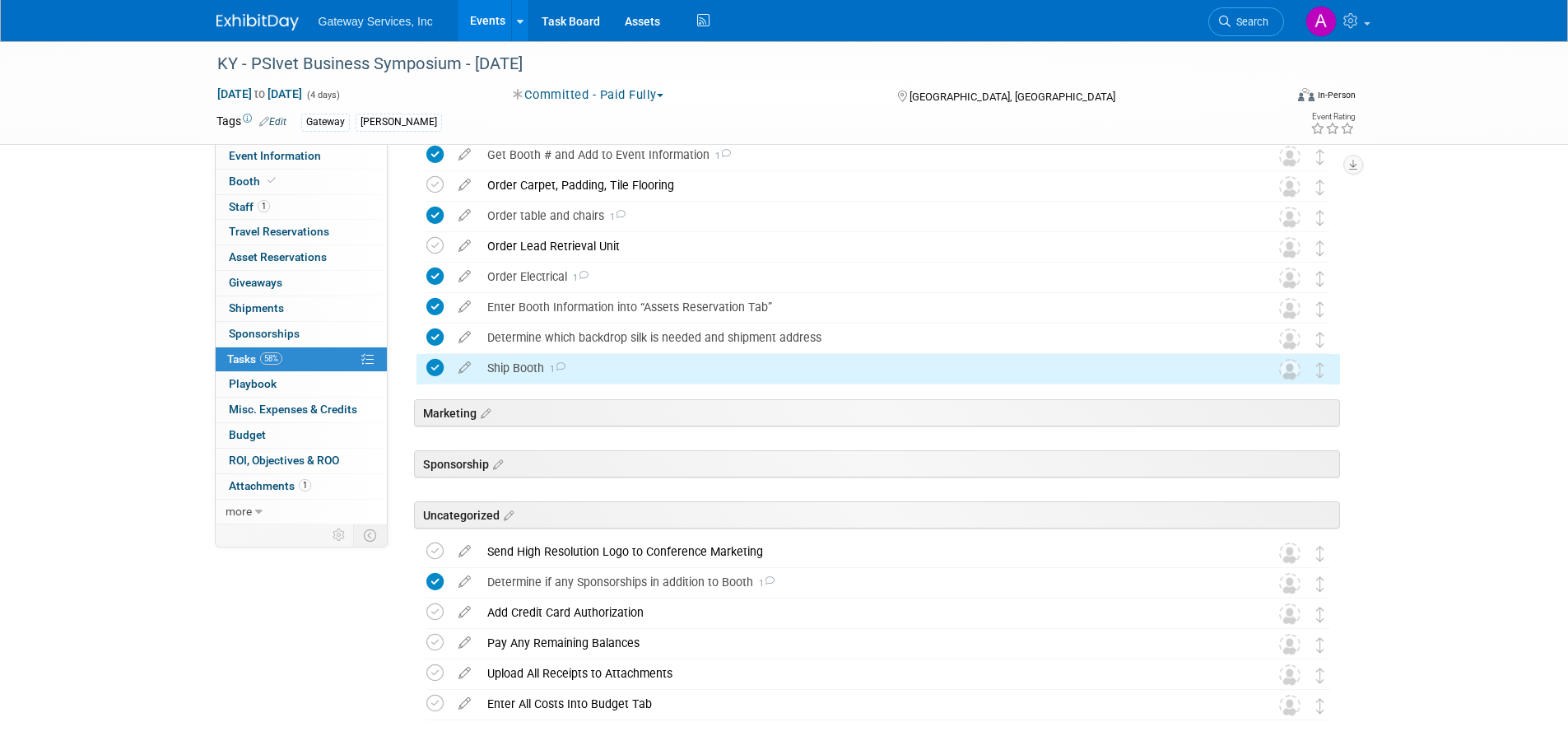
scroll to position [654, 0]
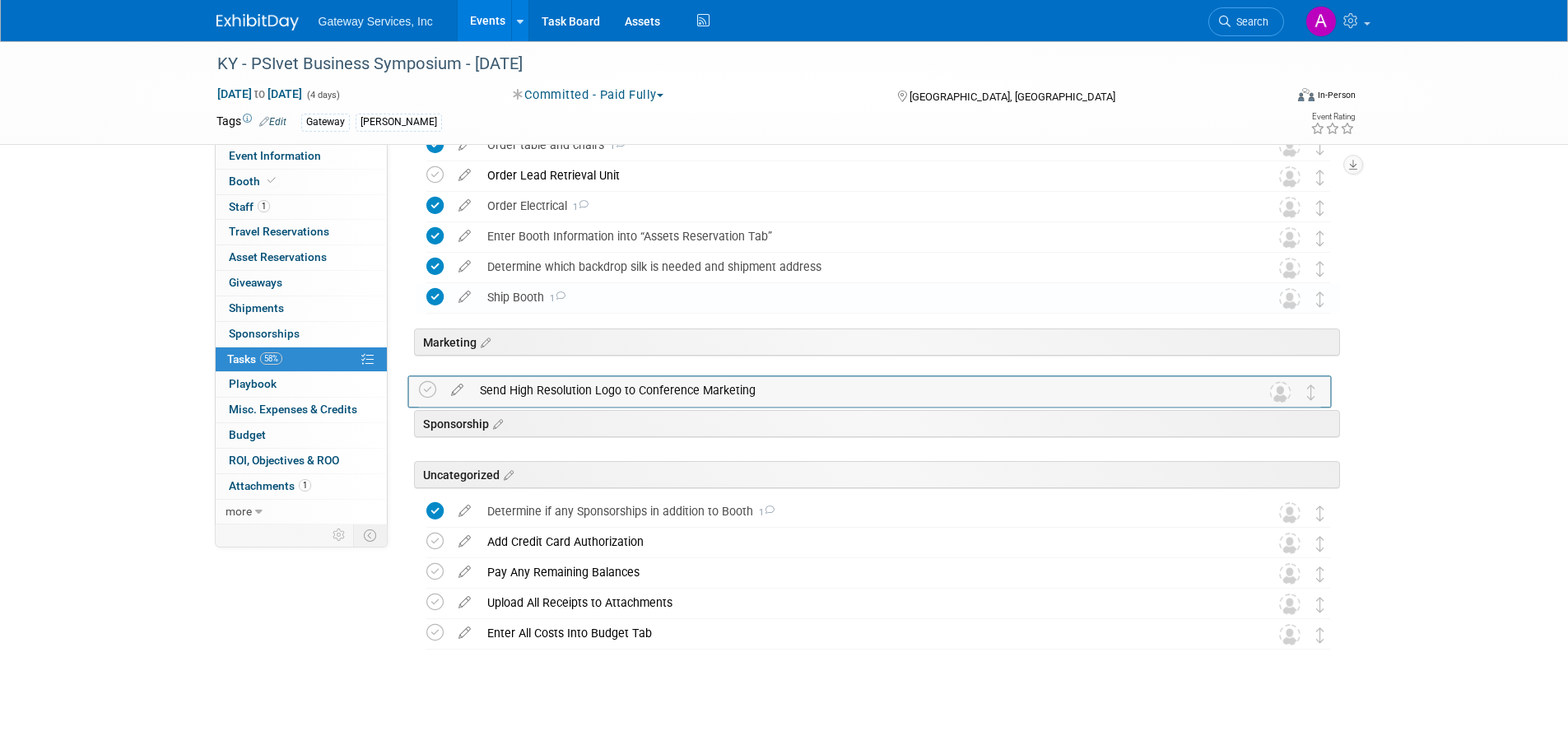
drag, startPoint x: 1313, startPoint y: 478, endPoint x: 1304, endPoint y: 383, distance: 95.4
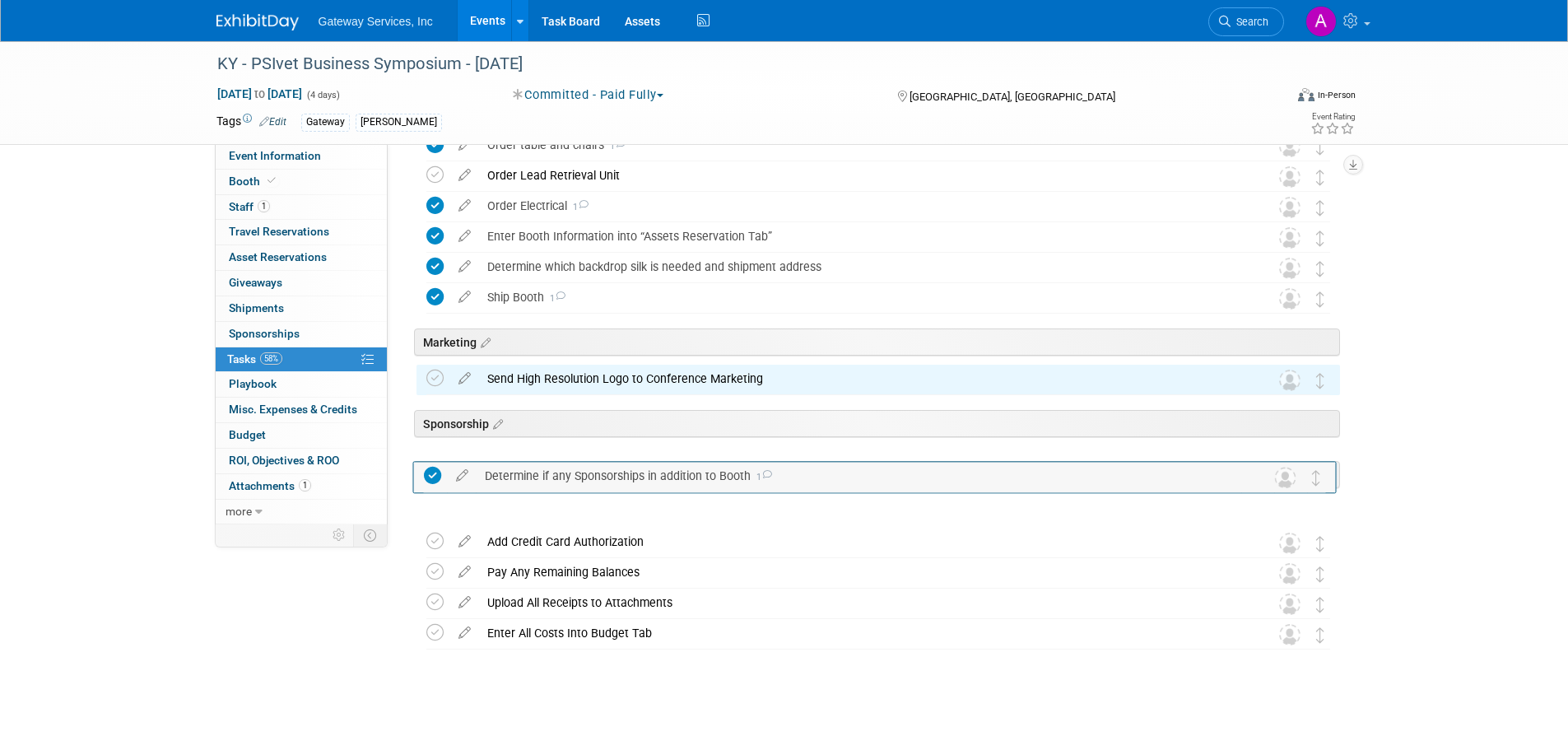
drag, startPoint x: 1325, startPoint y: 502, endPoint x: 1322, endPoint y: 458, distance: 44.1
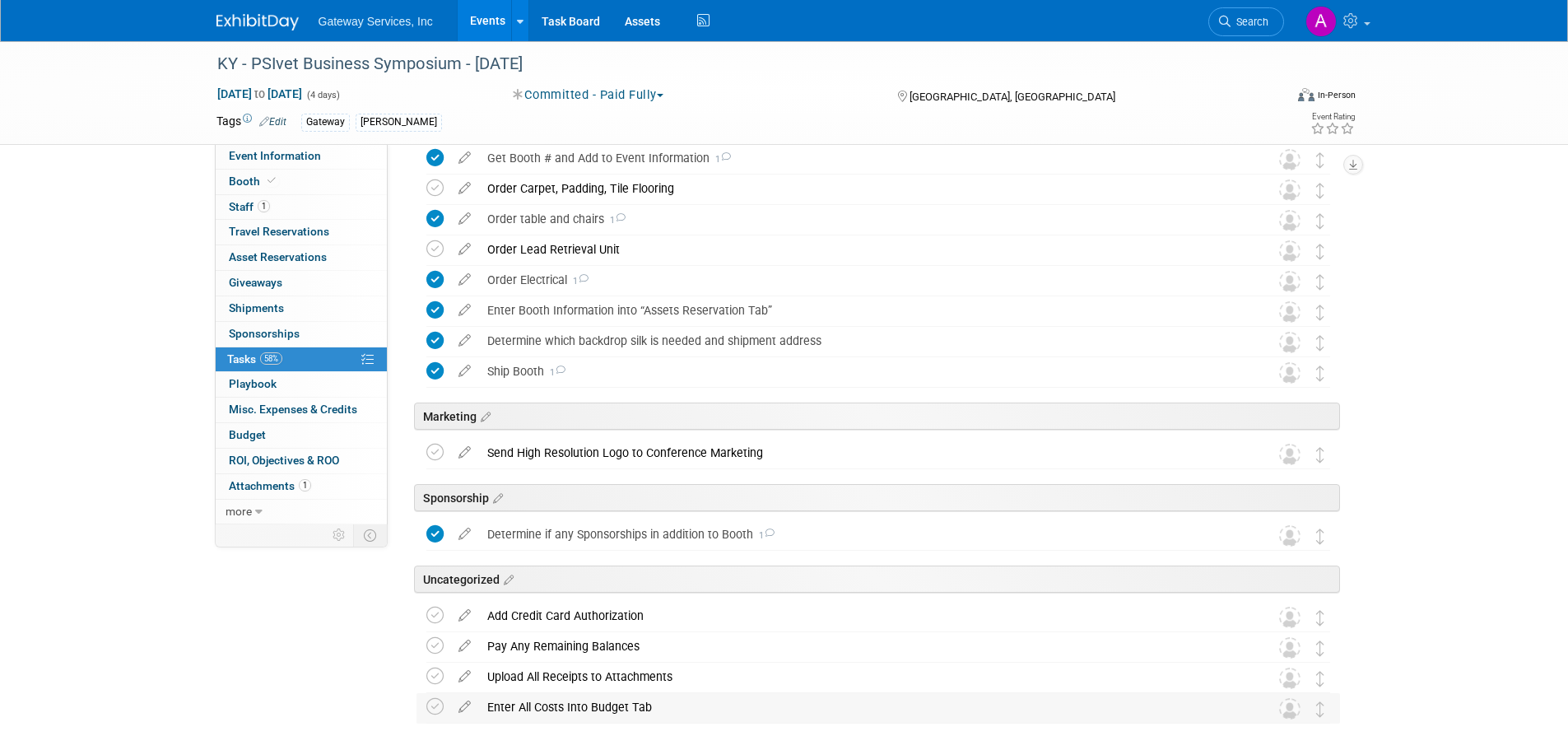
scroll to position [571, 0]
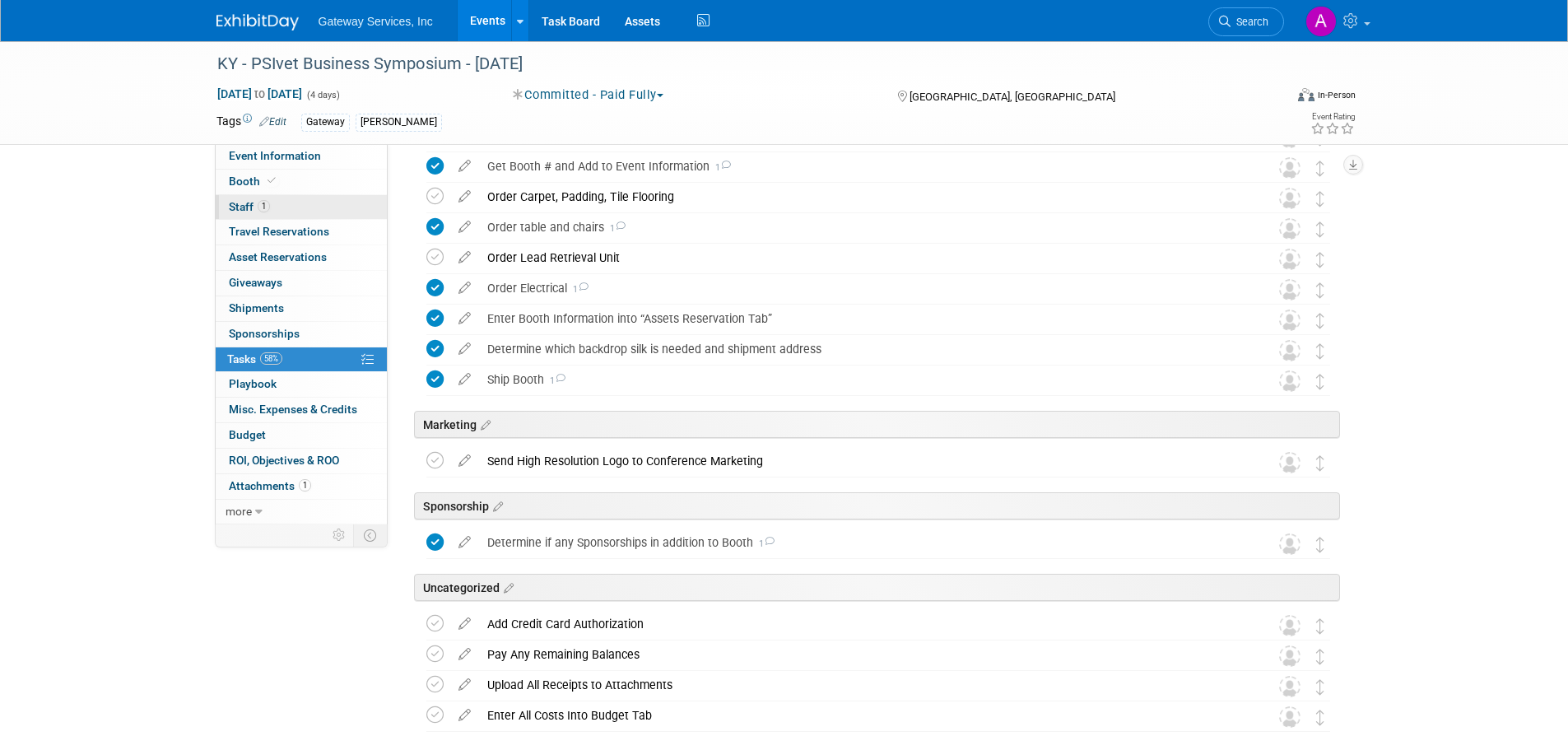
click at [307, 212] on link "1 Staff 1" at bounding box center [302, 207] width 171 height 25
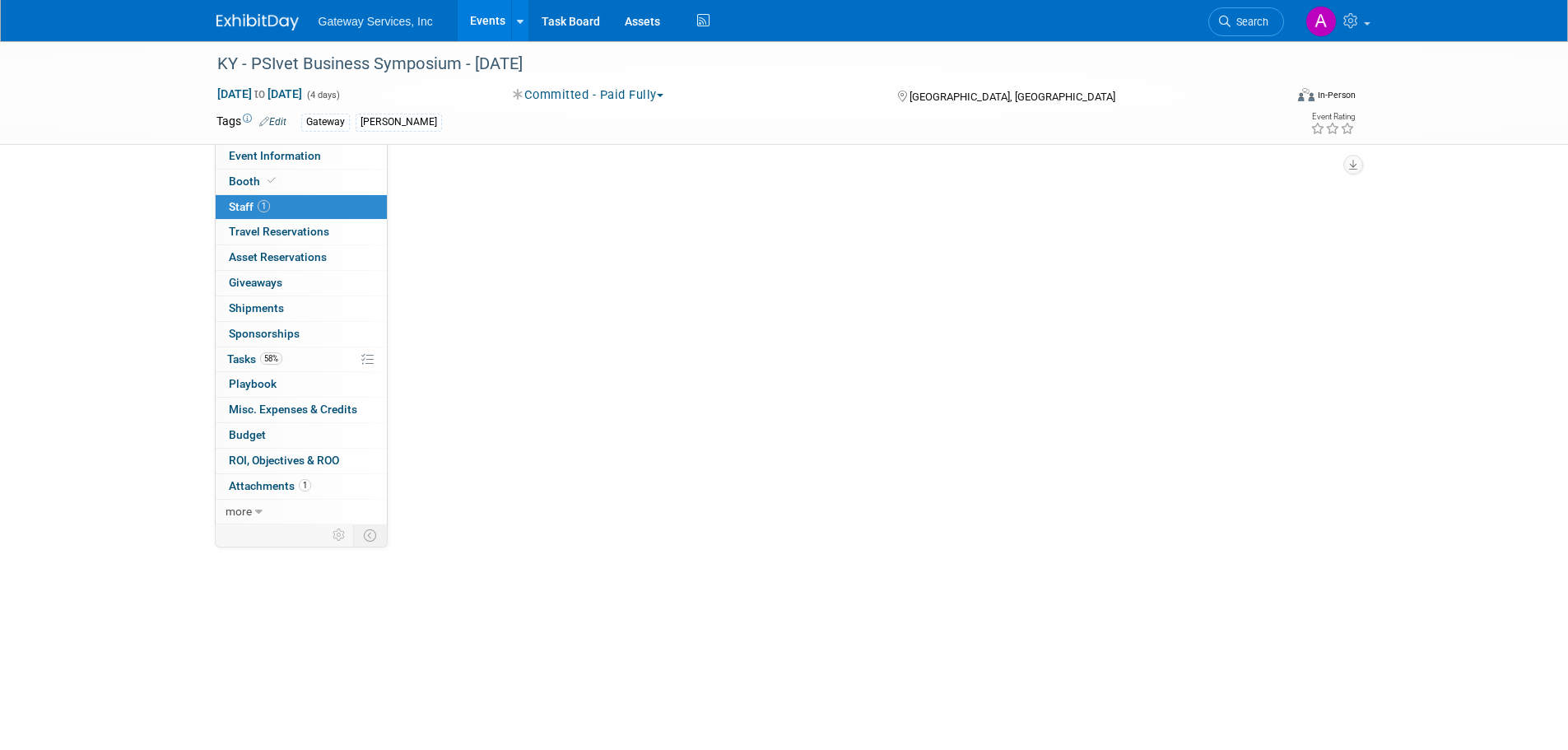
scroll to position [0, 0]
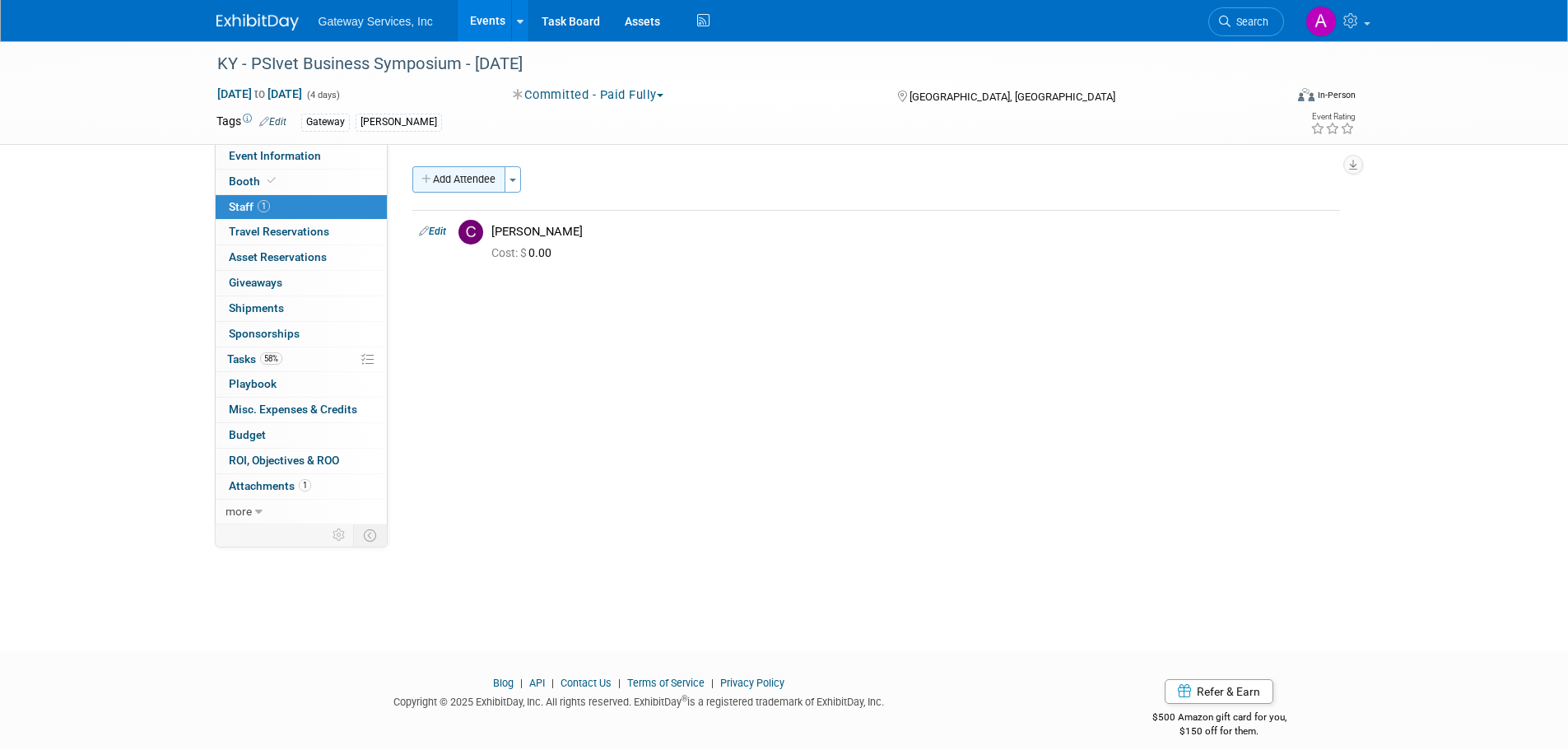
click at [457, 184] on button "Add Attendee" at bounding box center [459, 179] width 93 height 26
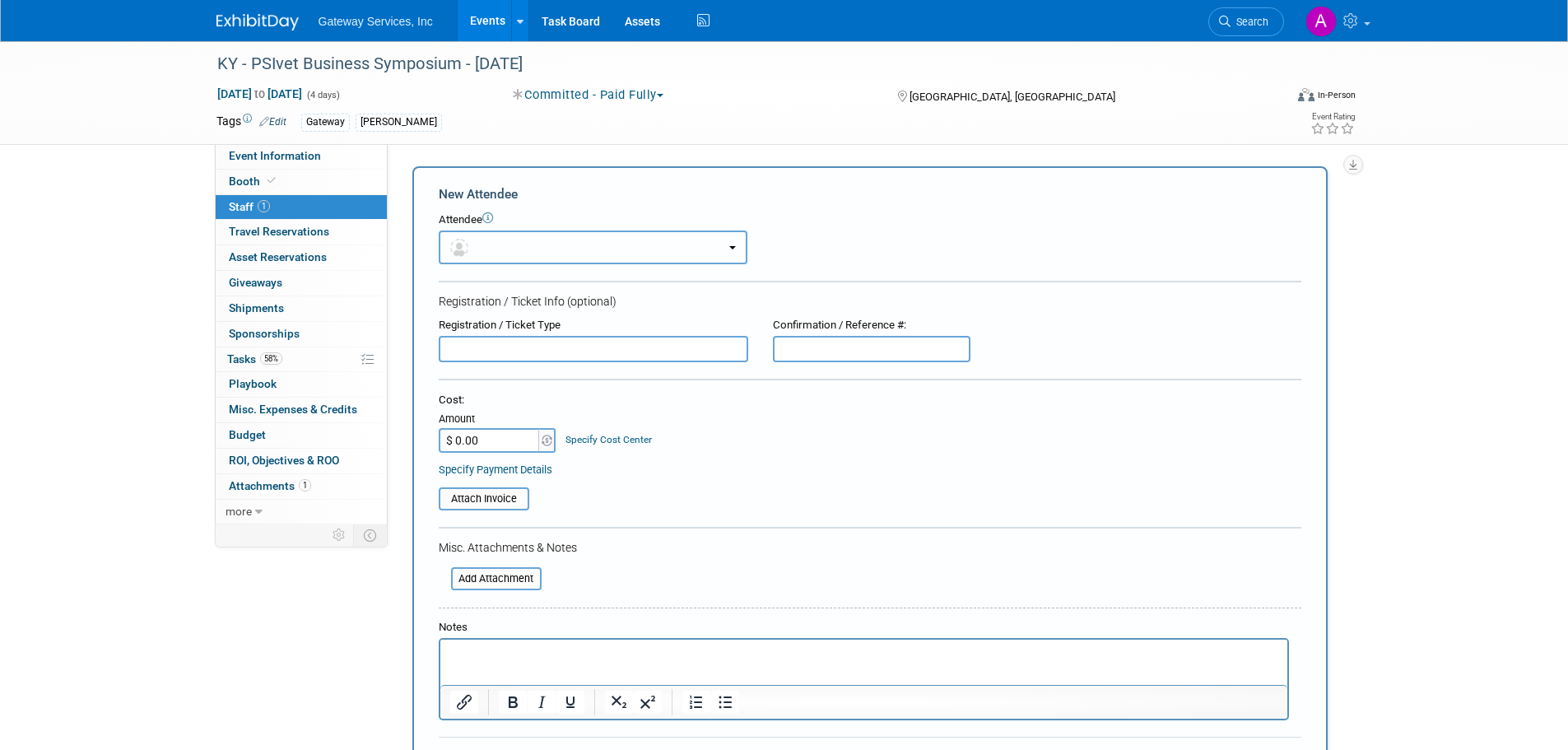
click at [490, 247] on button "button" at bounding box center [593, 247] width 308 height 34
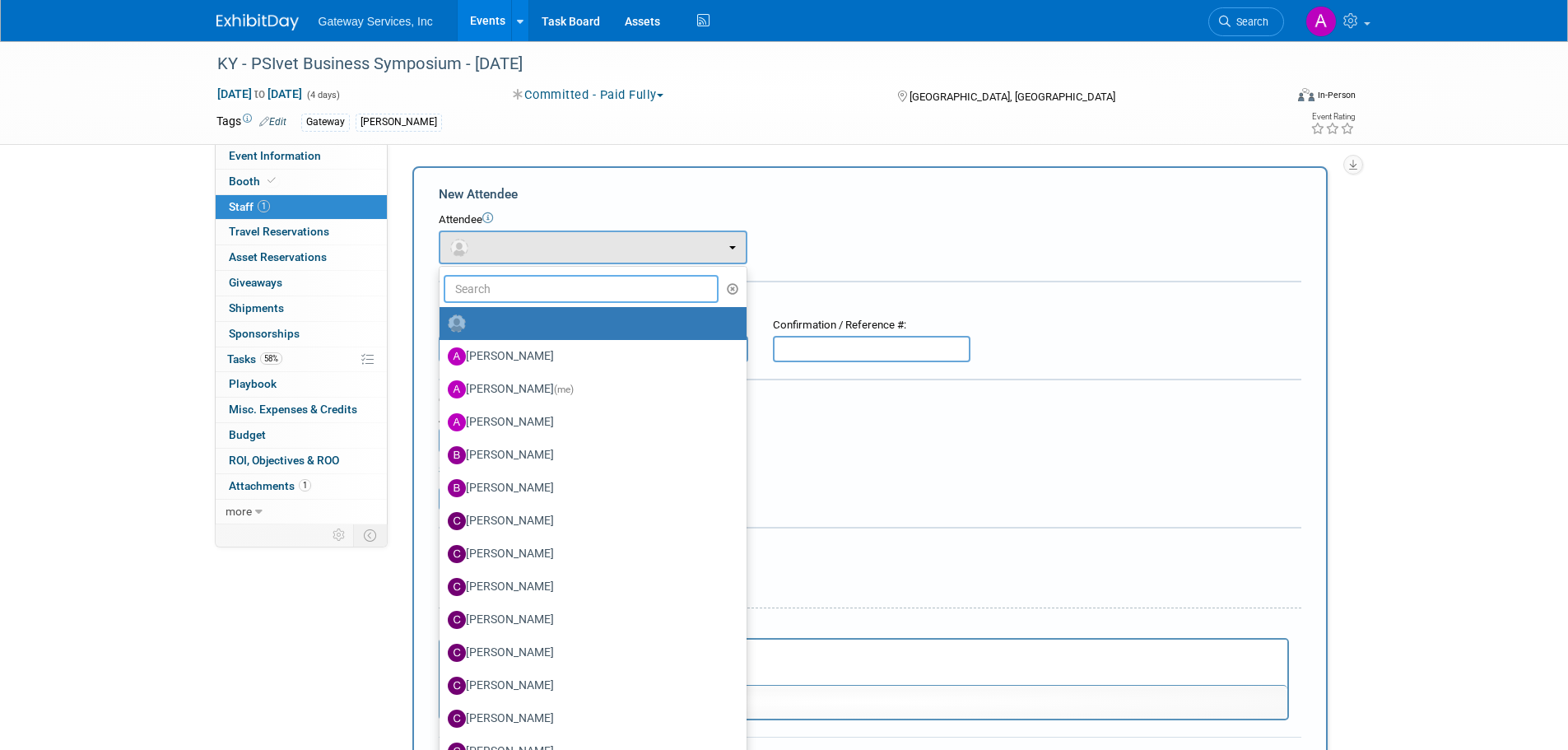
click at [508, 291] on input "text" at bounding box center [581, 289] width 276 height 28
type input "keith"
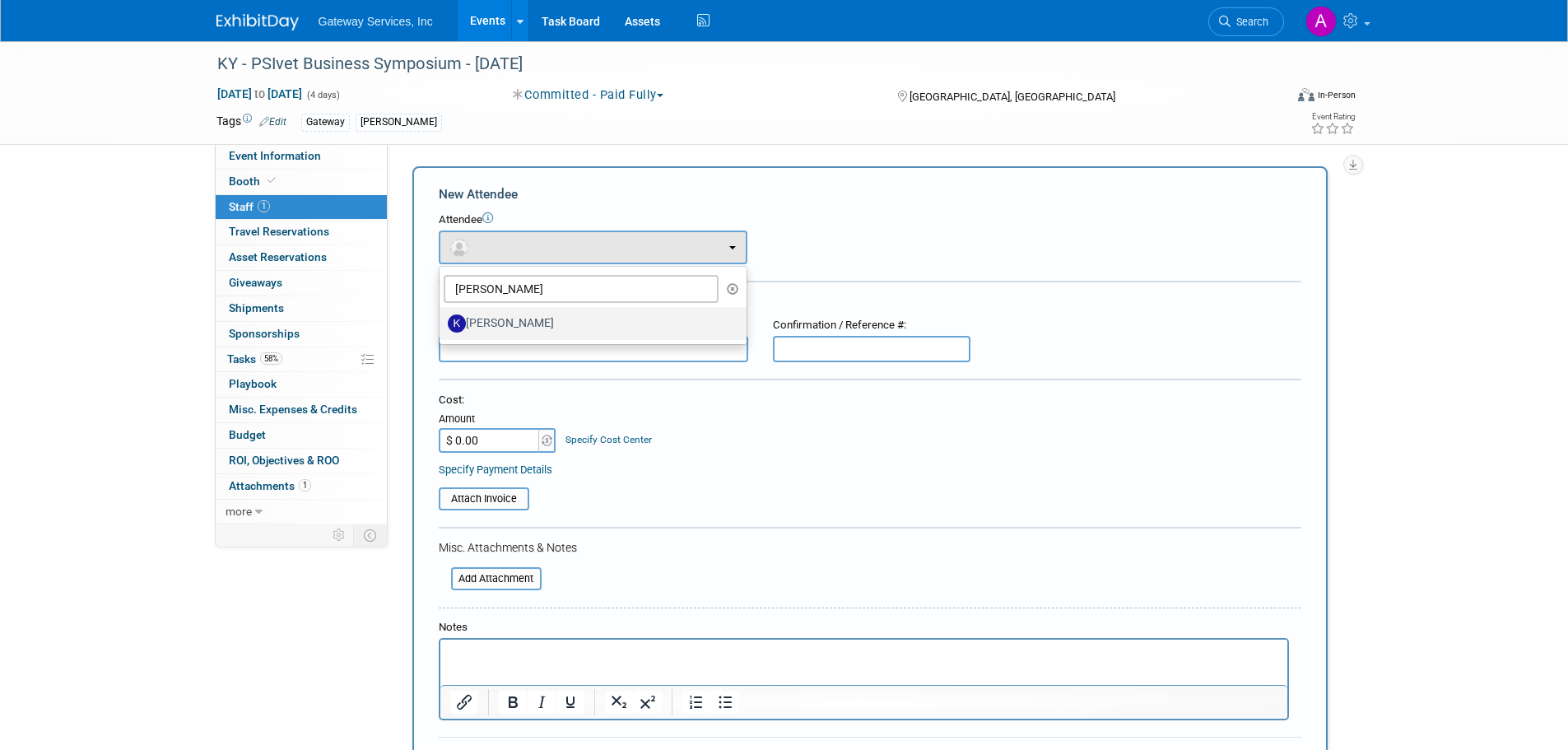
click at [520, 314] on label "[PERSON_NAME]" at bounding box center [589, 323] width 282 height 26
click at [443, 316] on input "[PERSON_NAME]" at bounding box center [436, 320] width 10 height 10
select select "946b6725-f4a3-4e17-a1e3-2e33567db404"
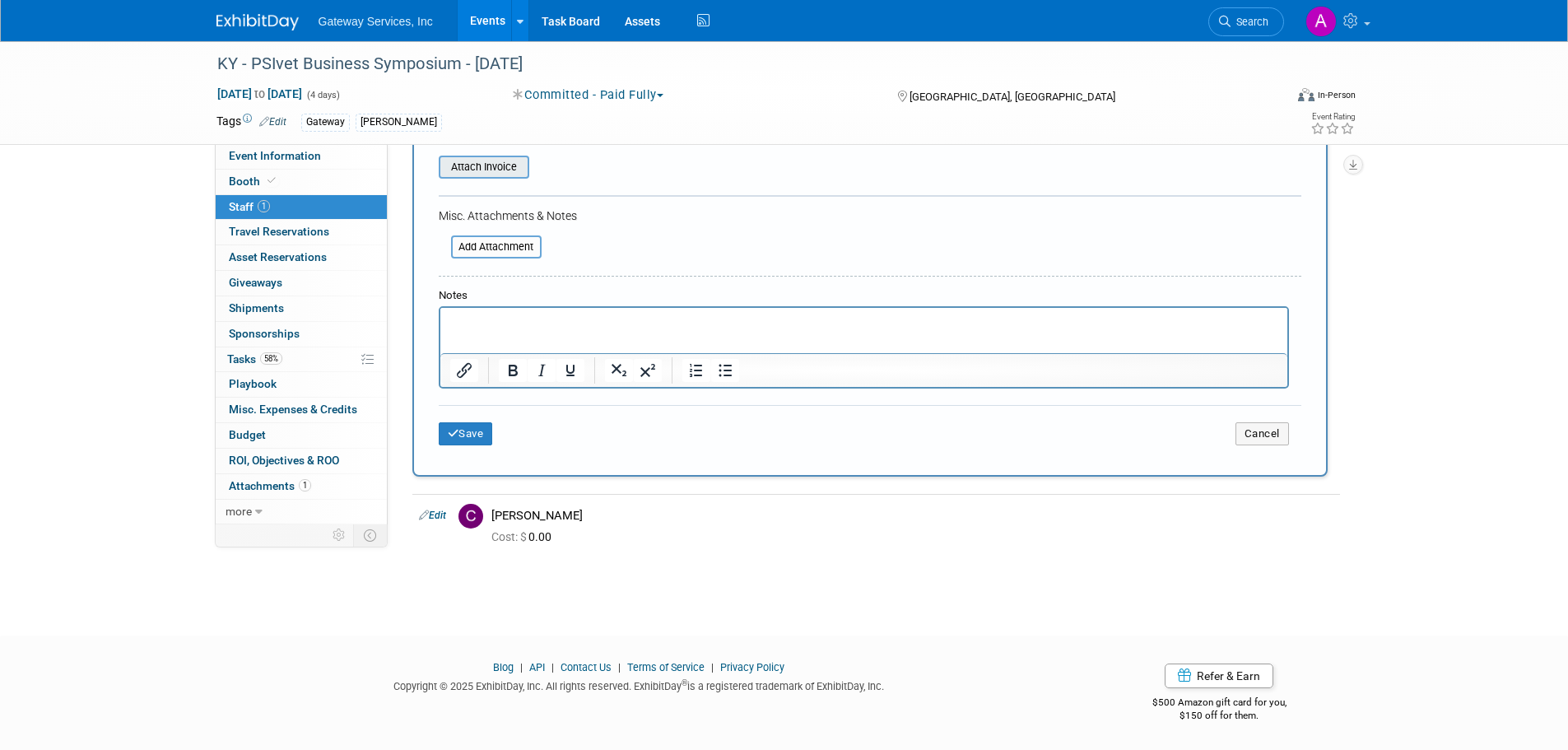
scroll to position [386, 0]
click at [470, 428] on button "Save" at bounding box center [466, 432] width 54 height 23
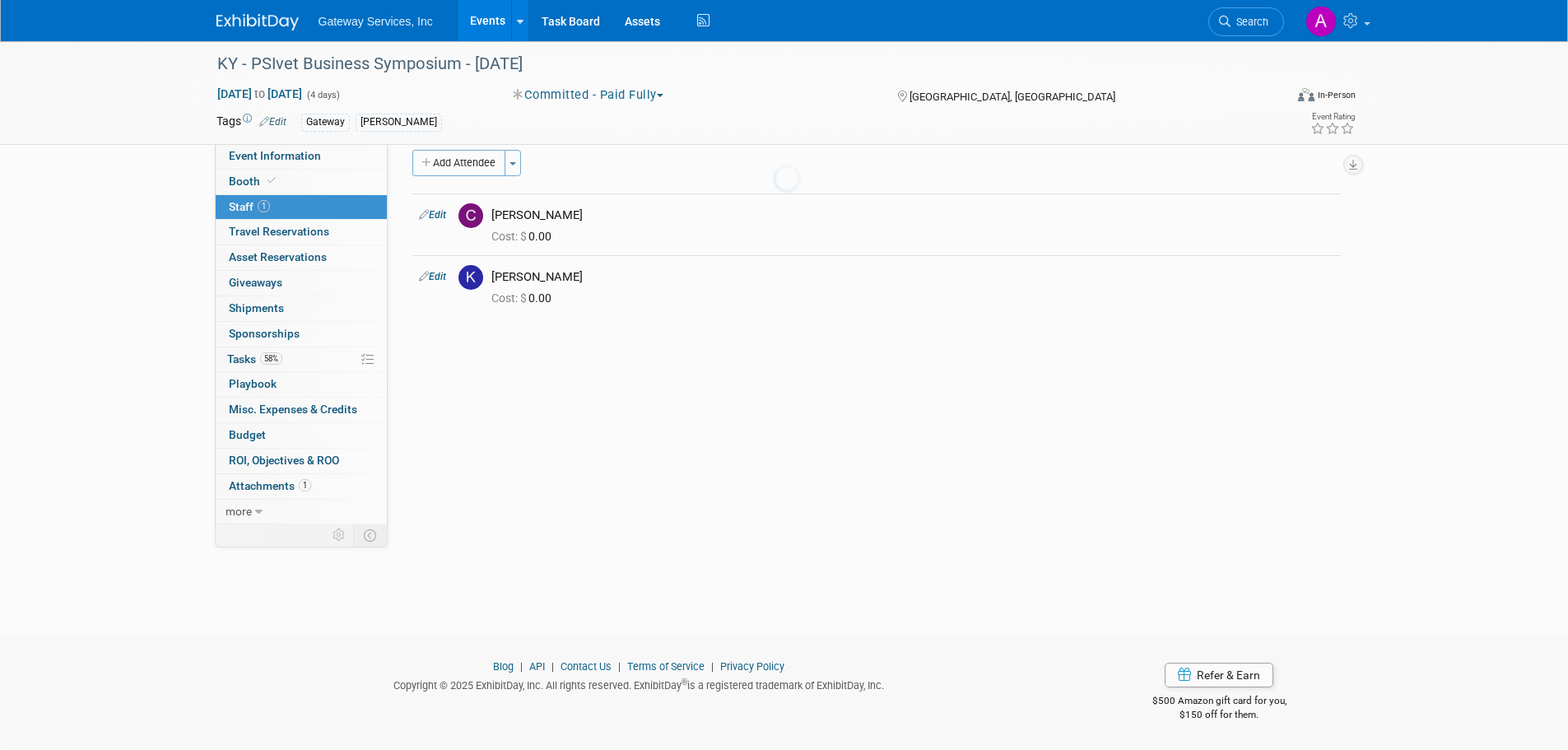
scroll to position [17, 0]
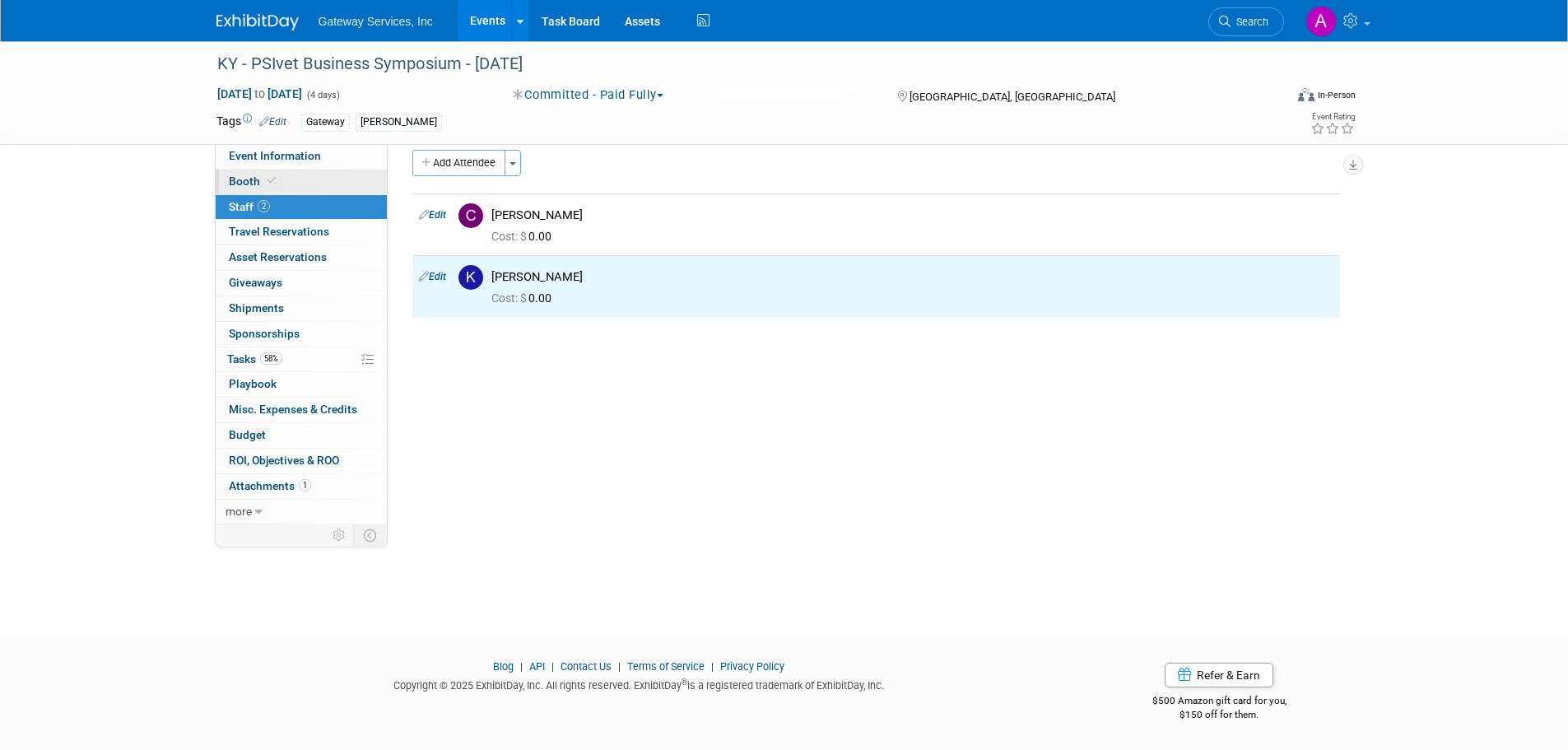
click at [295, 182] on link "Booth" at bounding box center [302, 182] width 171 height 25
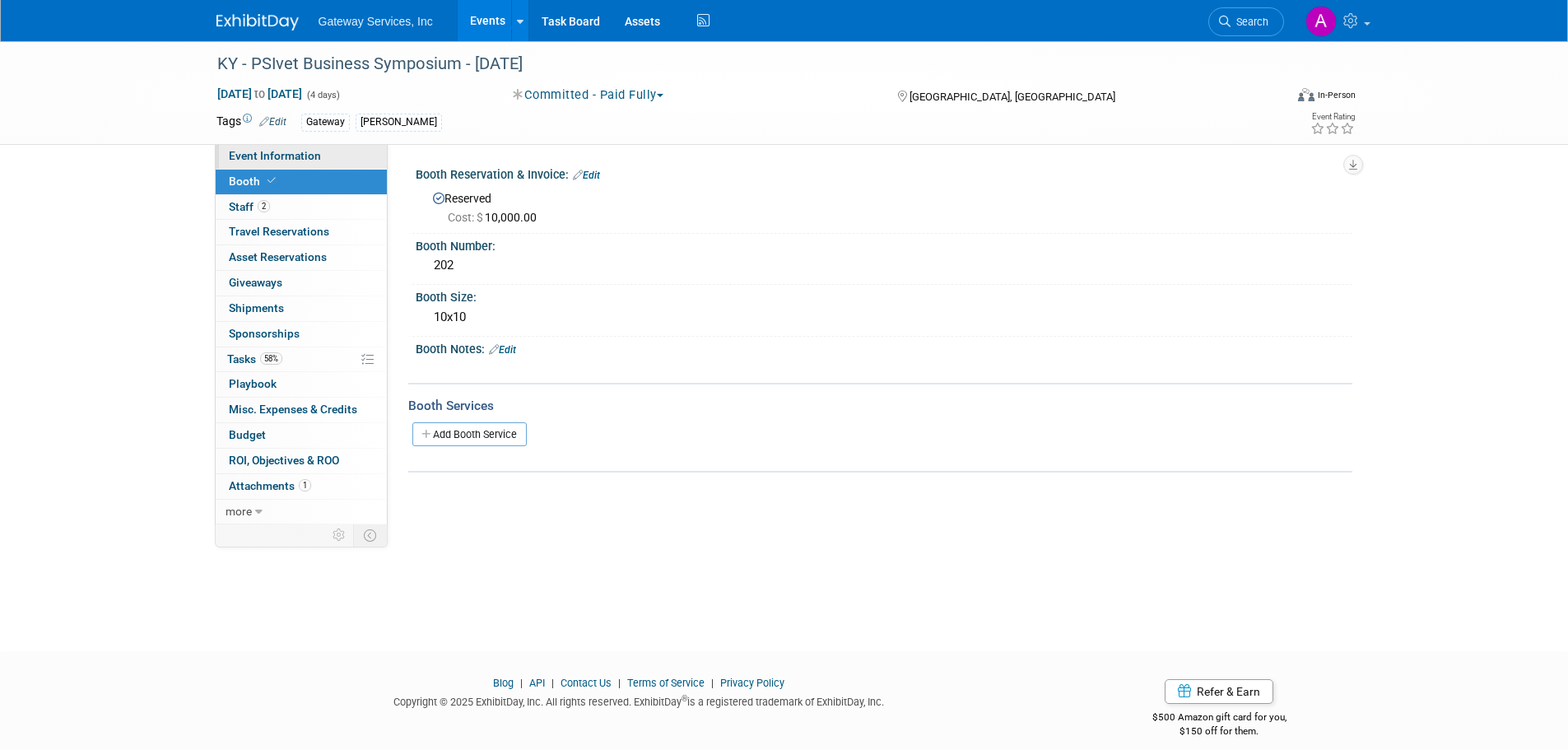
click at [316, 154] on span "Event Information" at bounding box center [275, 156] width 92 height 13
